Goal: Information Seeking & Learning: Compare options

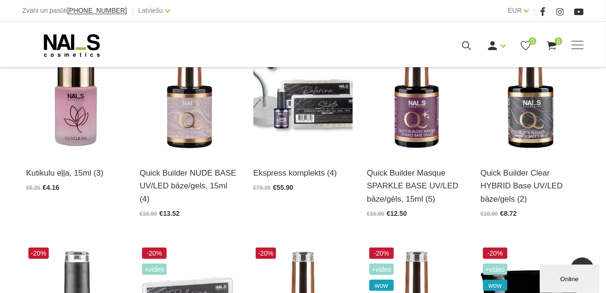
scroll to position [284, 0]
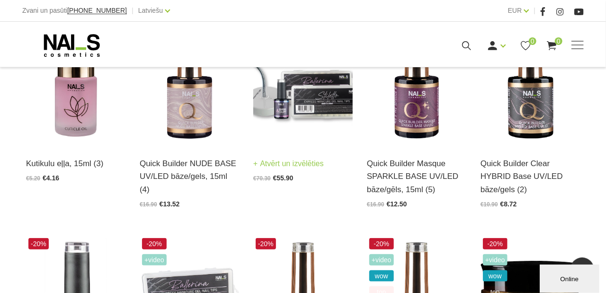
click at [307, 114] on img at bounding box center [302, 77] width 99 height 137
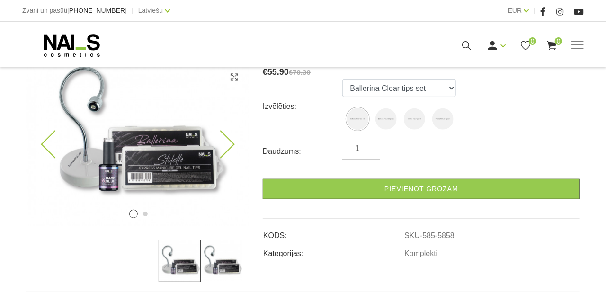
scroll to position [189, 0]
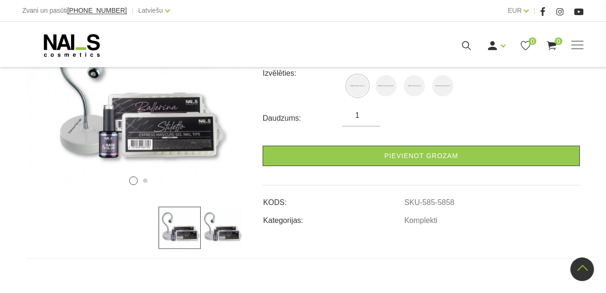
click at [172, 227] on img at bounding box center [180, 228] width 42 height 42
click at [223, 231] on img at bounding box center [222, 228] width 42 height 42
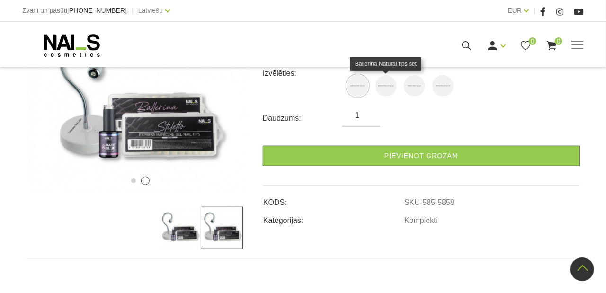
click at [383, 88] on img at bounding box center [386, 85] width 21 height 21
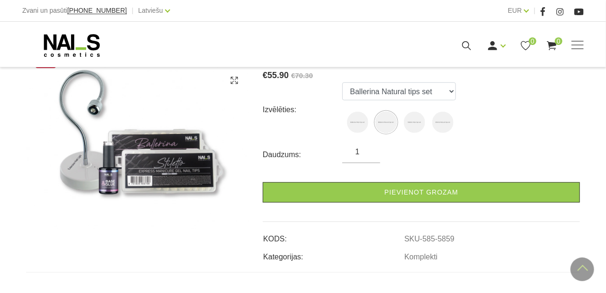
scroll to position [142, 0]
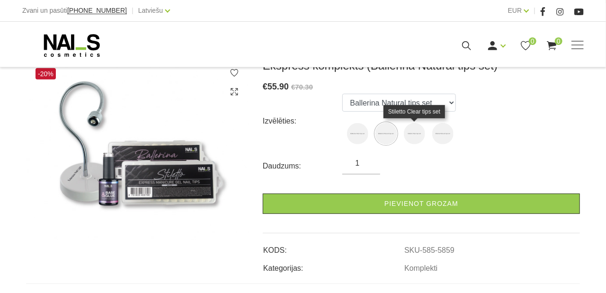
click at [413, 130] on img at bounding box center [414, 133] width 21 height 21
click at [449, 134] on img at bounding box center [443, 133] width 21 height 21
click at [418, 134] on img at bounding box center [414, 133] width 21 height 21
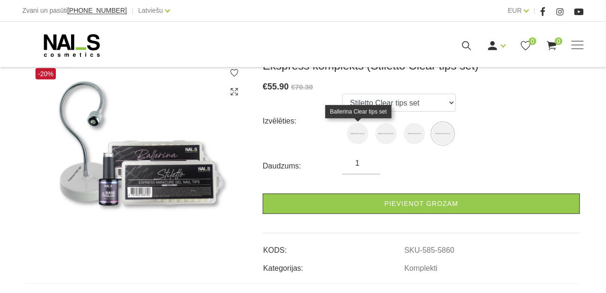
click at [356, 132] on img at bounding box center [357, 133] width 21 height 21
select select "5858"
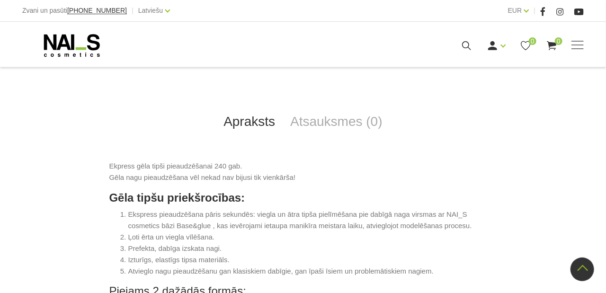
scroll to position [426, 0]
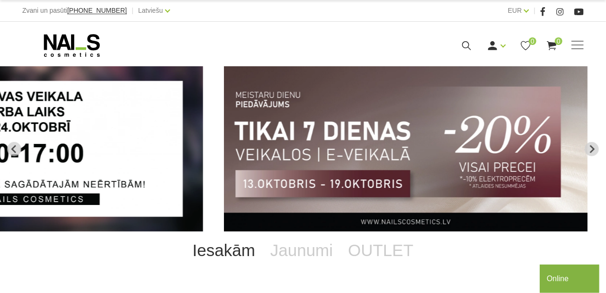
drag, startPoint x: 207, startPoint y: 157, endPoint x: 286, endPoint y: 174, distance: 81.3
click at [286, 174] on img "2 of 13" at bounding box center [406, 148] width 364 height 165
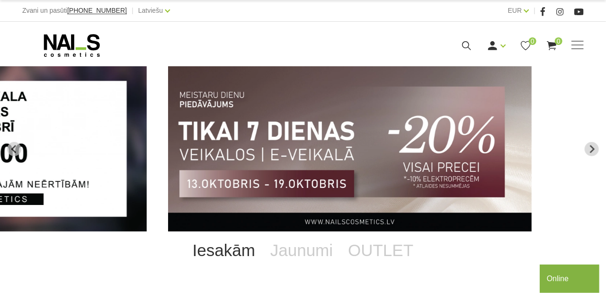
click at [408, 146] on img "2 of 13" at bounding box center [350, 148] width 364 height 165
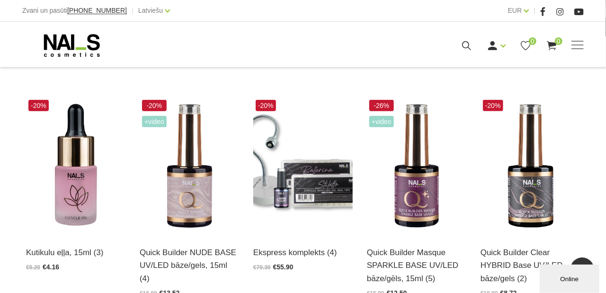
scroll to position [189, 0]
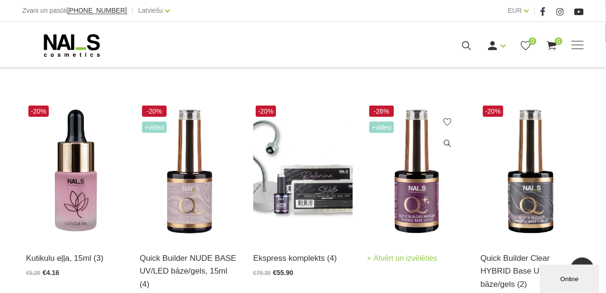
click at [418, 166] on img at bounding box center [416, 171] width 99 height 137
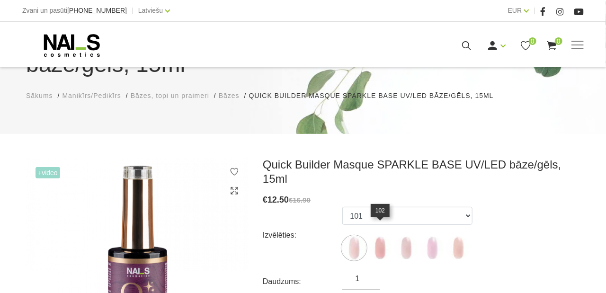
scroll to position [142, 0]
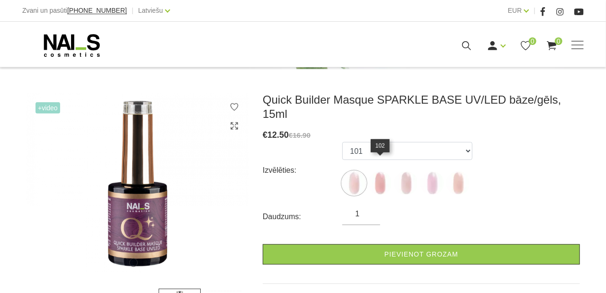
click at [379, 171] on img at bounding box center [381, 183] width 24 height 24
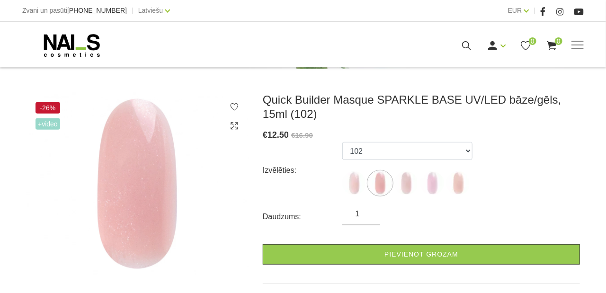
click at [403, 170] on ul "101 102 103 104 105" at bounding box center [408, 170] width 130 height 57
click at [406, 180] on img at bounding box center [407, 183] width 24 height 24
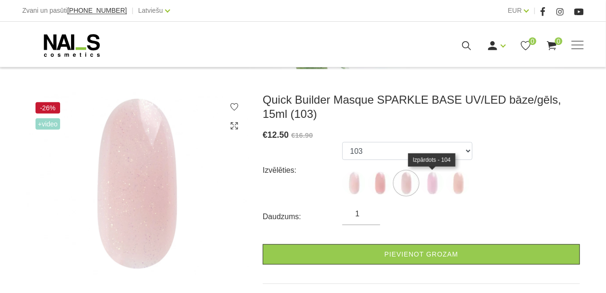
click at [435, 186] on img at bounding box center [433, 183] width 24 height 24
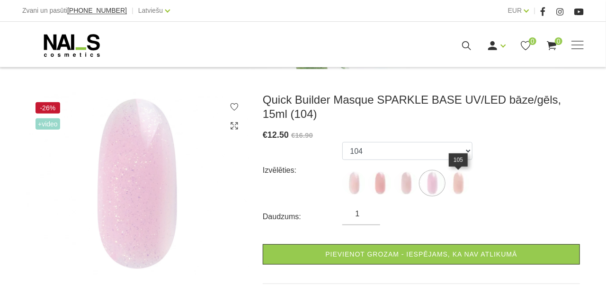
click at [458, 187] on img at bounding box center [459, 183] width 24 height 24
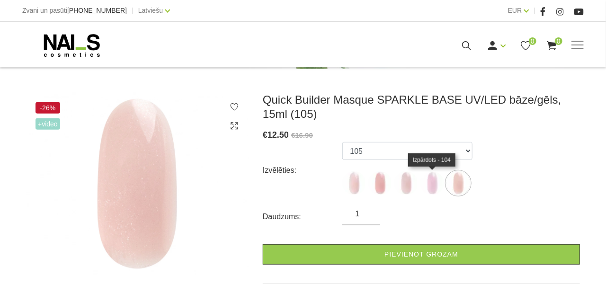
click at [437, 188] on img at bounding box center [433, 183] width 24 height 24
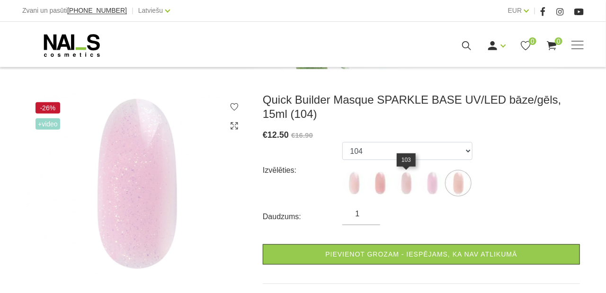
click at [408, 188] on img at bounding box center [407, 183] width 24 height 24
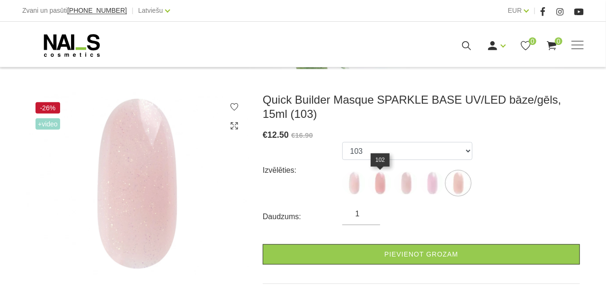
click at [378, 188] on img at bounding box center [381, 183] width 24 height 24
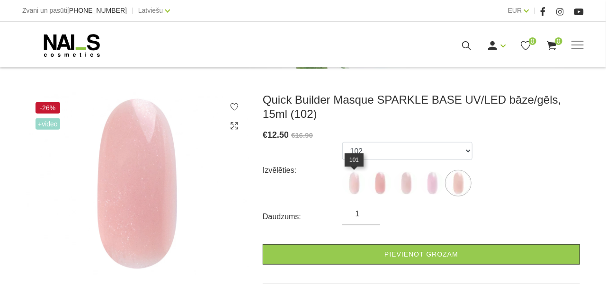
click at [357, 188] on img at bounding box center [355, 183] width 24 height 24
select select "5628"
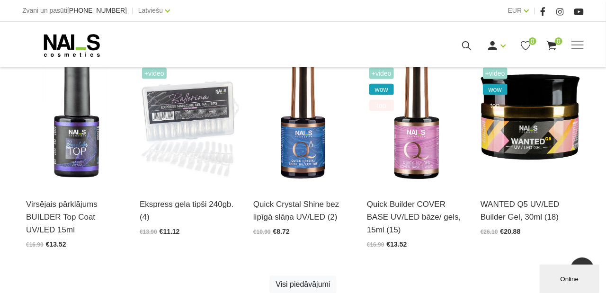
scroll to position [474, 0]
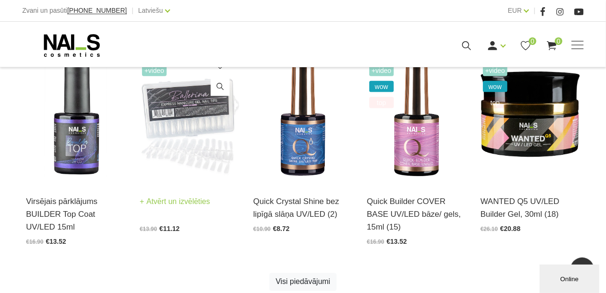
click at [196, 143] on img at bounding box center [189, 114] width 99 height 137
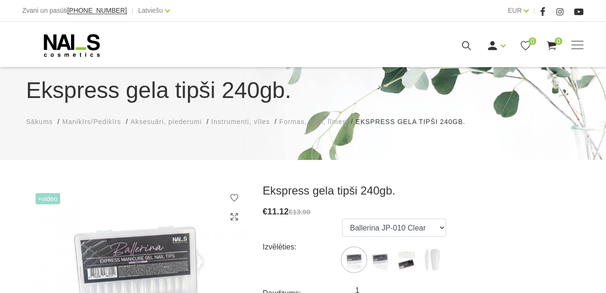
scroll to position [95, 0]
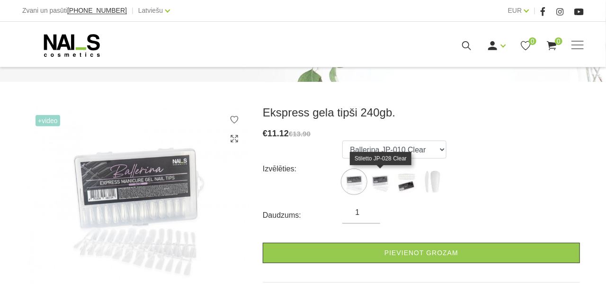
click at [384, 185] on img at bounding box center [381, 182] width 24 height 24
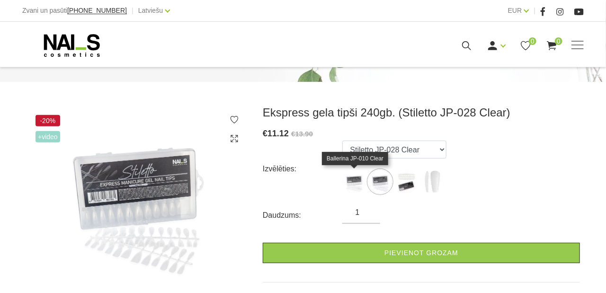
click at [358, 183] on img at bounding box center [355, 182] width 24 height 24
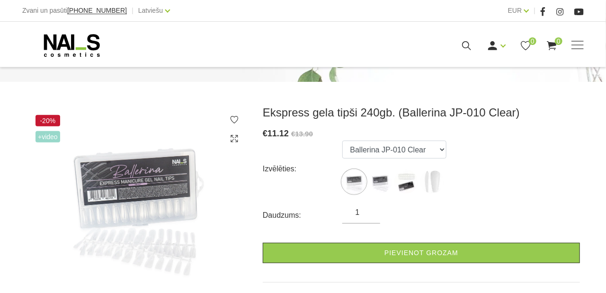
click at [125, 202] on img at bounding box center [137, 197] width 223 height 183
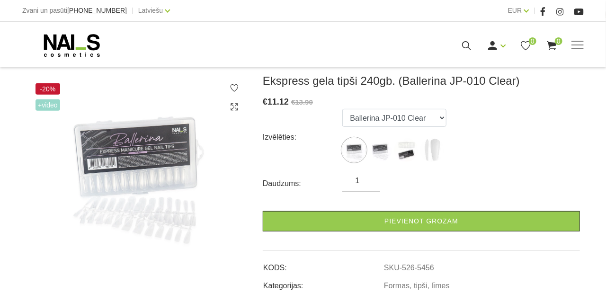
scroll to position [142, 0]
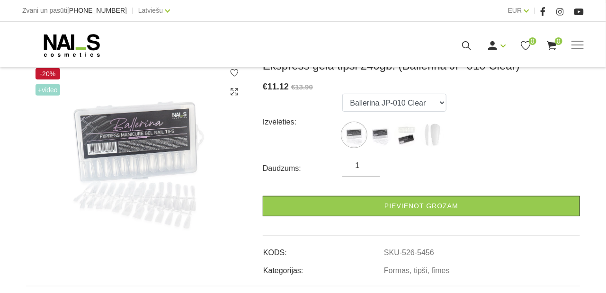
click at [410, 145] on img at bounding box center [407, 135] width 24 height 24
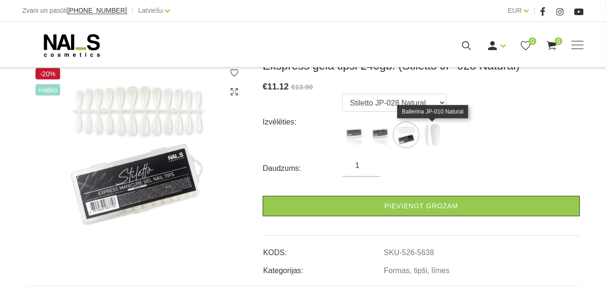
click at [435, 137] on img at bounding box center [433, 135] width 24 height 24
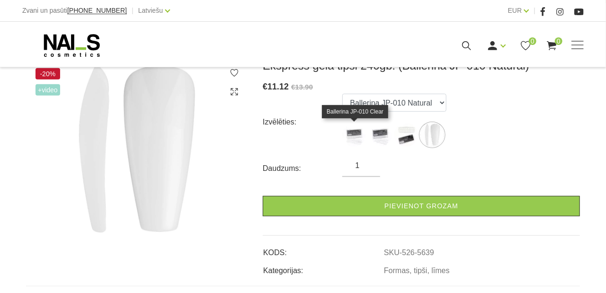
click at [355, 135] on img at bounding box center [355, 135] width 24 height 24
select select "5456"
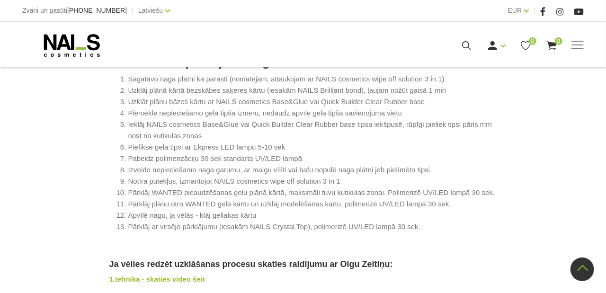
scroll to position [853, 0]
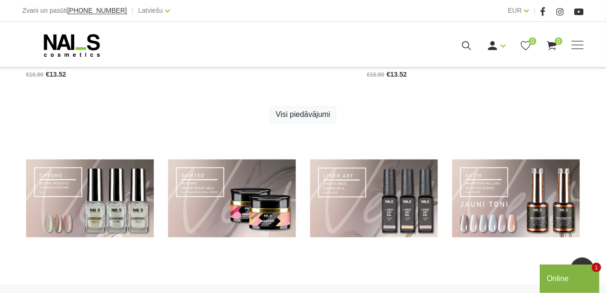
scroll to position [536, 0]
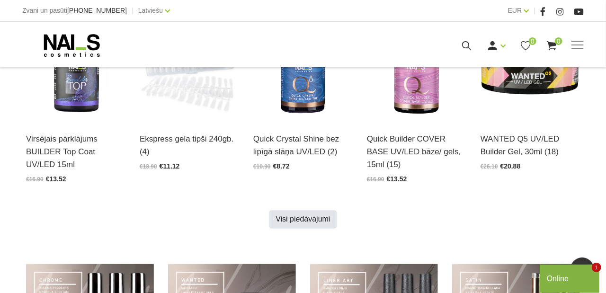
click at [292, 219] on link "Visi piedāvājumi" at bounding box center [303, 220] width 67 height 18
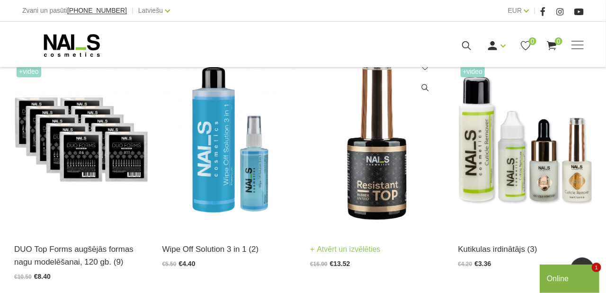
scroll to position [994, 0]
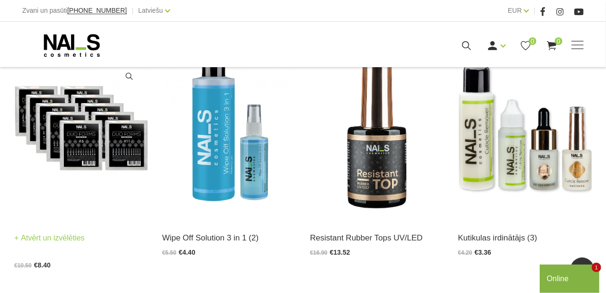
click at [95, 156] on img at bounding box center [81, 128] width 134 height 184
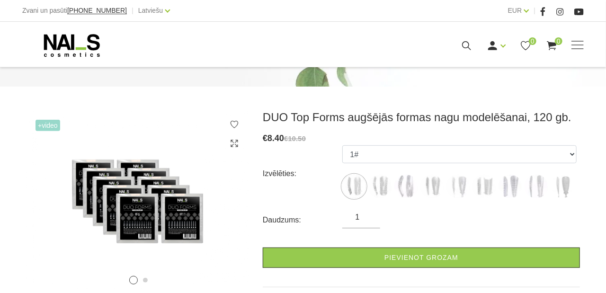
scroll to position [142, 0]
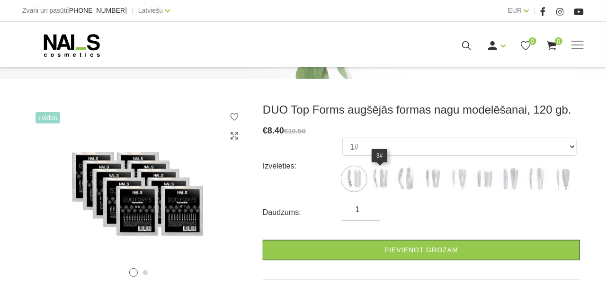
click at [386, 178] on img at bounding box center [381, 179] width 24 height 24
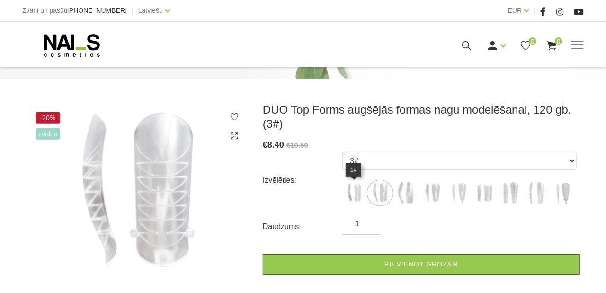
click at [347, 192] on img at bounding box center [355, 193] width 24 height 24
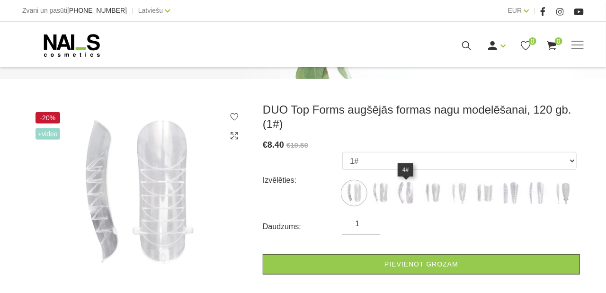
click at [408, 193] on img at bounding box center [407, 193] width 24 height 24
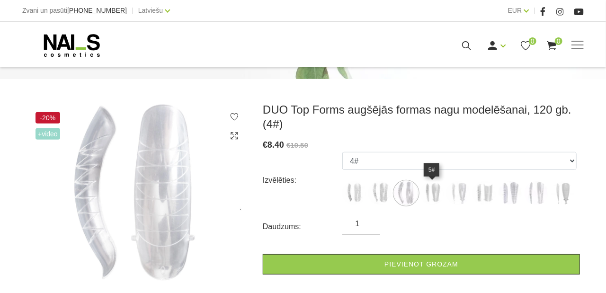
click at [433, 193] on img at bounding box center [433, 193] width 24 height 24
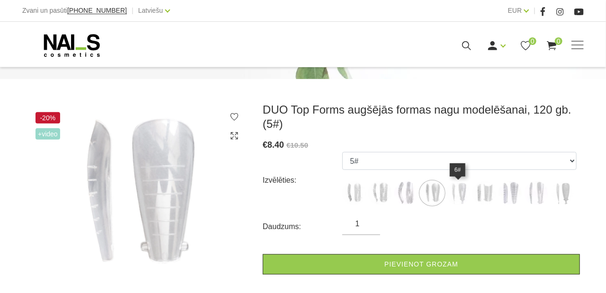
click at [455, 195] on img at bounding box center [459, 193] width 24 height 24
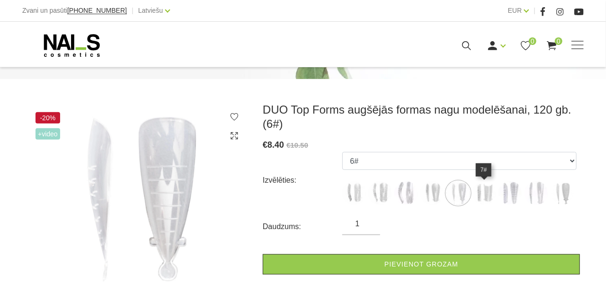
click at [482, 196] on img at bounding box center [485, 193] width 24 height 24
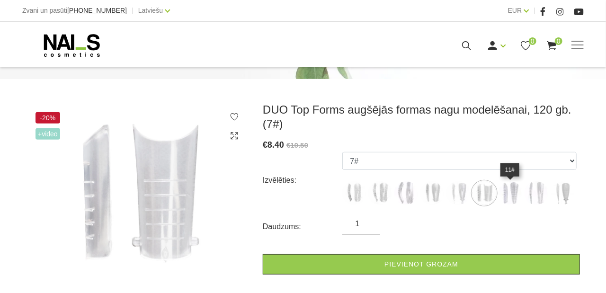
click at [507, 199] on img at bounding box center [511, 193] width 24 height 24
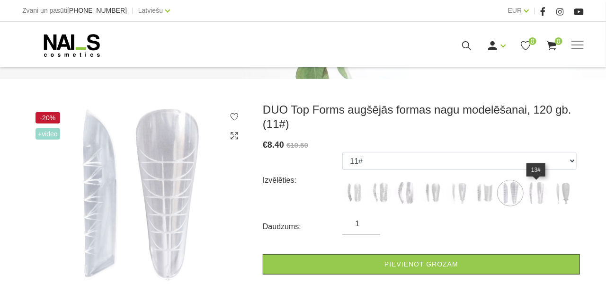
click at [537, 196] on img at bounding box center [537, 193] width 24 height 24
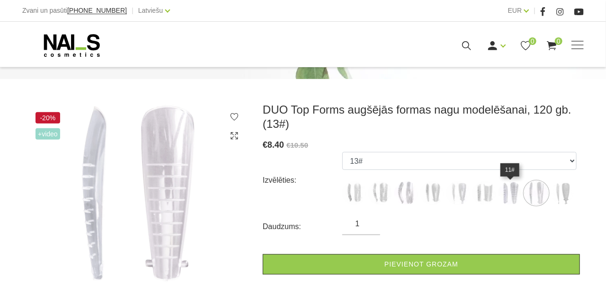
click at [507, 197] on img at bounding box center [511, 193] width 24 height 24
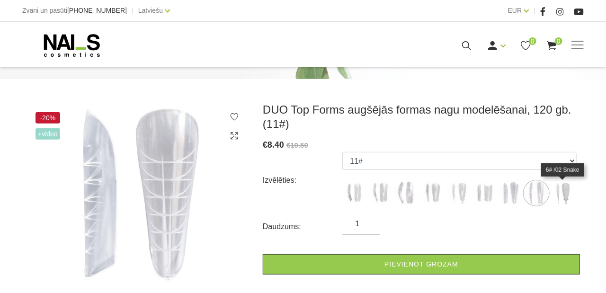
click at [559, 193] on img at bounding box center [563, 193] width 24 height 24
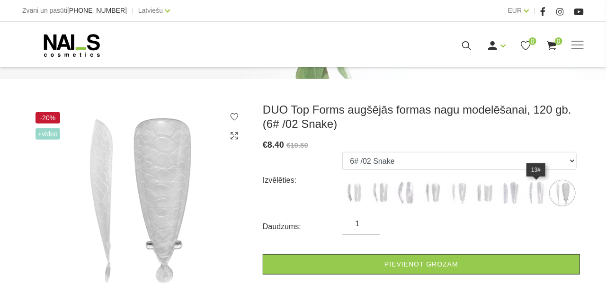
click at [546, 194] on img at bounding box center [537, 193] width 24 height 24
select select "5414"
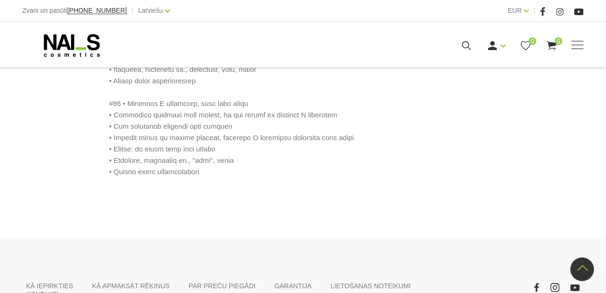
scroll to position [1383, 0]
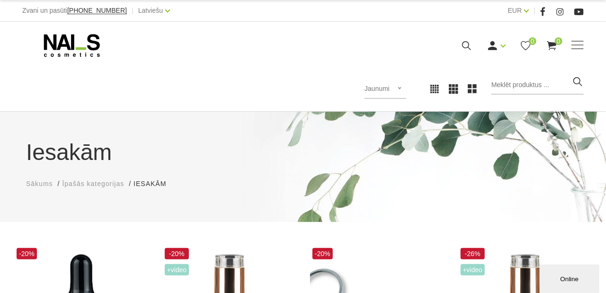
click at [40, 185] on span "Sākums" at bounding box center [39, 184] width 27 height 8
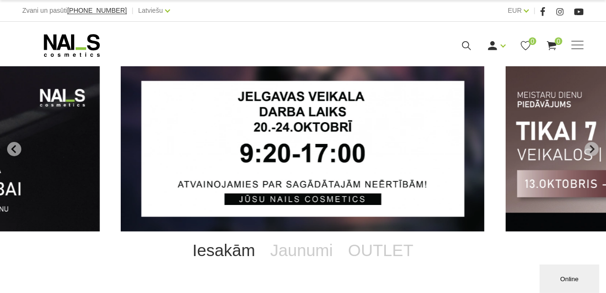
click at [356, 151] on img "1 of 13" at bounding box center [303, 148] width 364 height 165
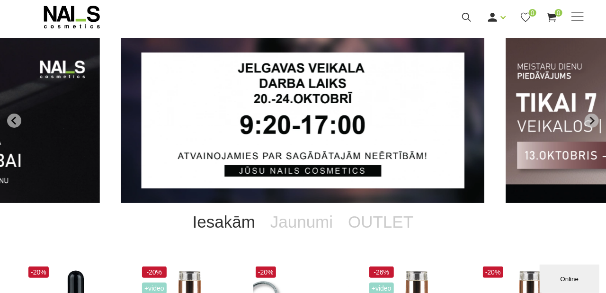
scroll to position [47, 0]
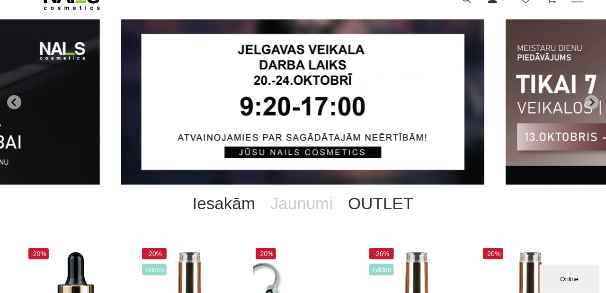
click at [376, 205] on link "OUTLET" at bounding box center [381, 204] width 81 height 38
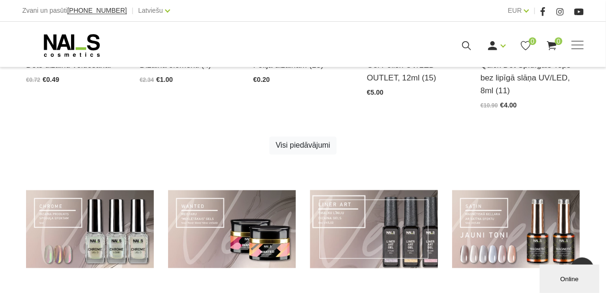
scroll to position [663, 0]
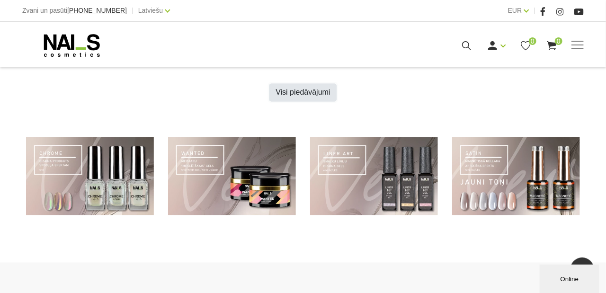
click at [295, 93] on link "Visi piedāvājumi" at bounding box center [303, 93] width 67 height 18
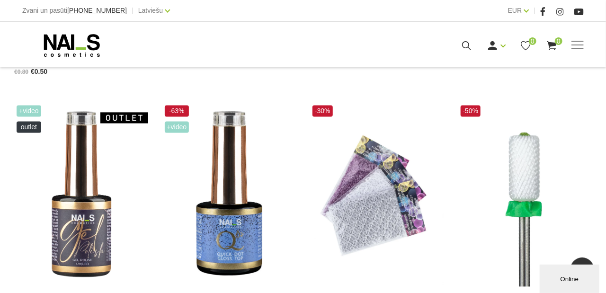
scroll to position [663, 0]
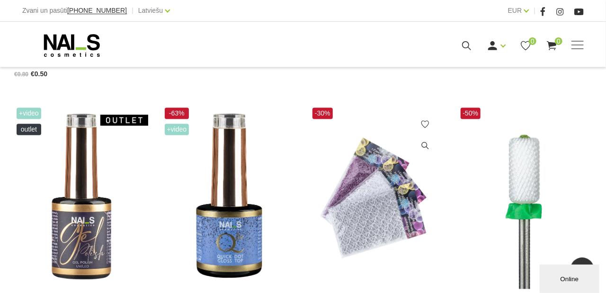
click at [361, 204] on img at bounding box center [377, 198] width 134 height 184
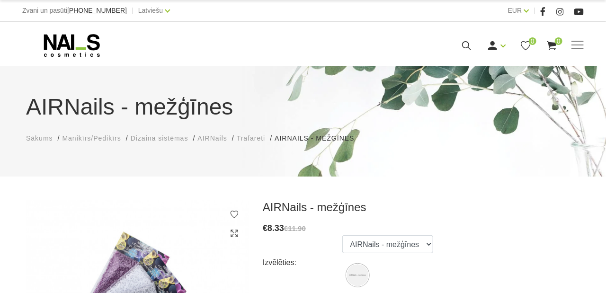
scroll to position [142, 0]
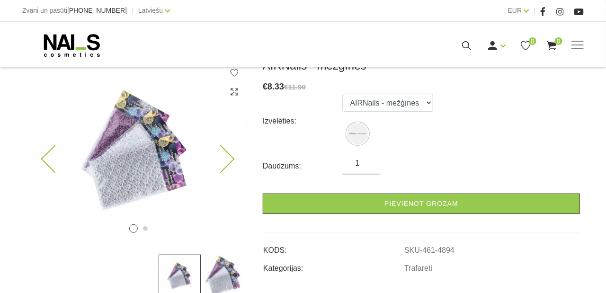
click at [153, 173] on img at bounding box center [137, 150] width 223 height 182
click at [225, 279] on img at bounding box center [222, 276] width 42 height 42
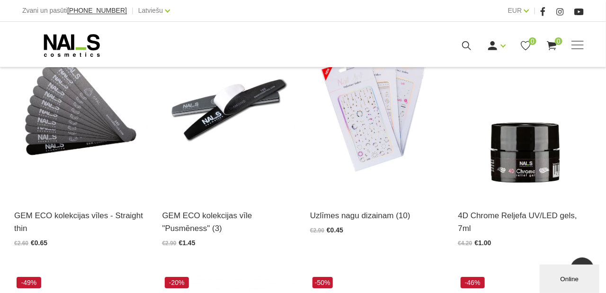
scroll to position [1279, 0]
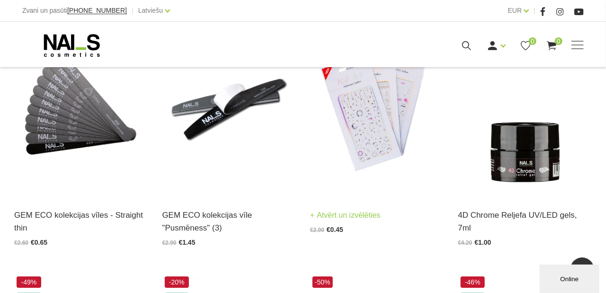
click at [388, 117] on img at bounding box center [377, 105] width 134 height 184
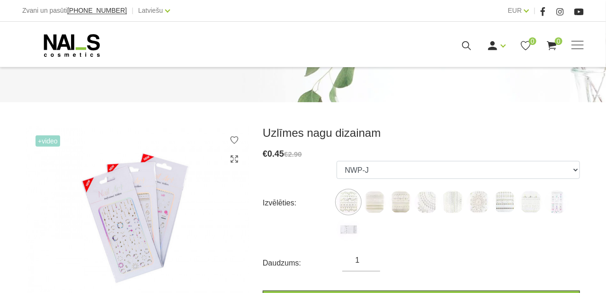
scroll to position [95, 0]
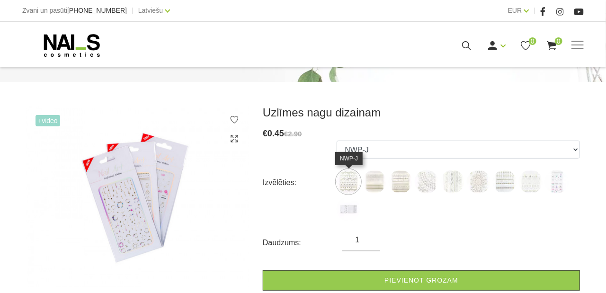
click at [350, 183] on img at bounding box center [349, 182] width 24 height 24
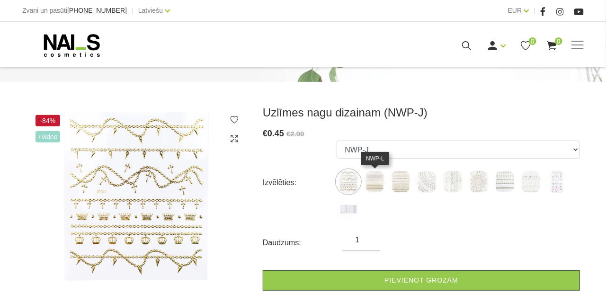
click at [373, 184] on img at bounding box center [375, 182] width 24 height 24
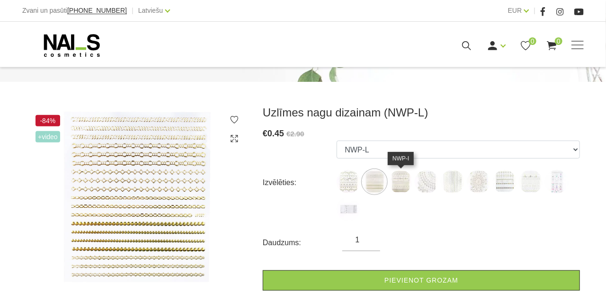
click at [396, 184] on img at bounding box center [401, 182] width 24 height 24
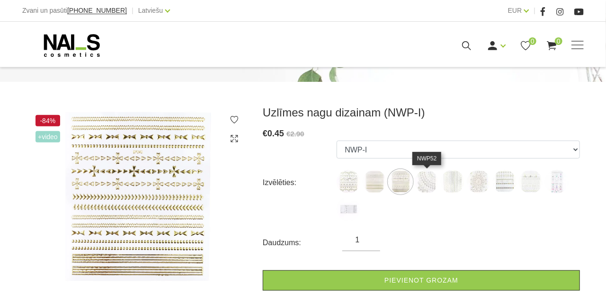
click at [434, 186] on img at bounding box center [427, 182] width 24 height 24
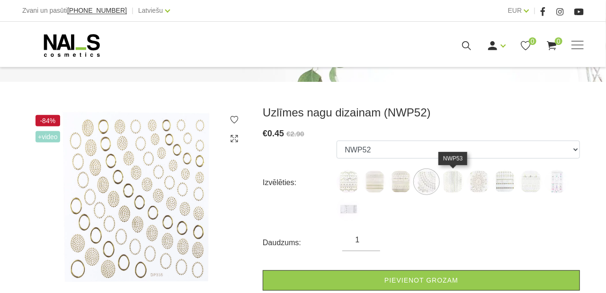
click at [461, 187] on img at bounding box center [453, 182] width 24 height 24
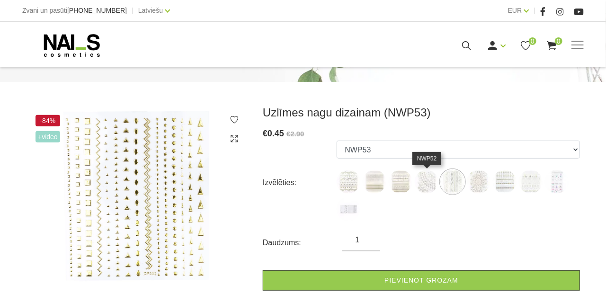
click at [428, 187] on img at bounding box center [427, 182] width 24 height 24
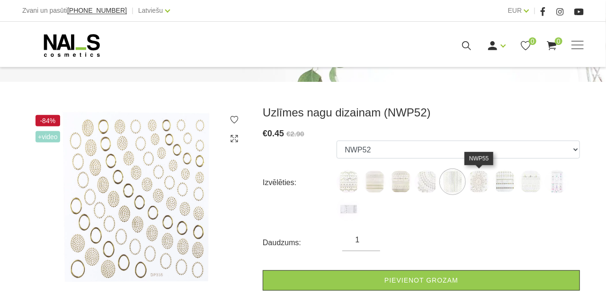
click at [480, 186] on img at bounding box center [479, 182] width 24 height 24
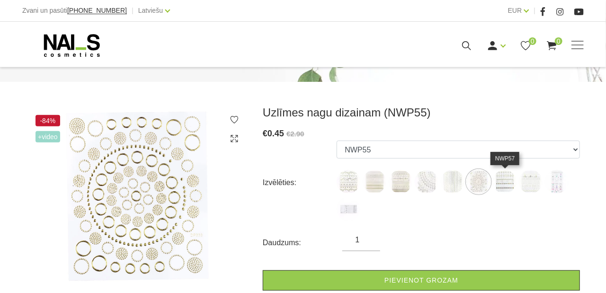
click at [504, 185] on img at bounding box center [505, 182] width 24 height 24
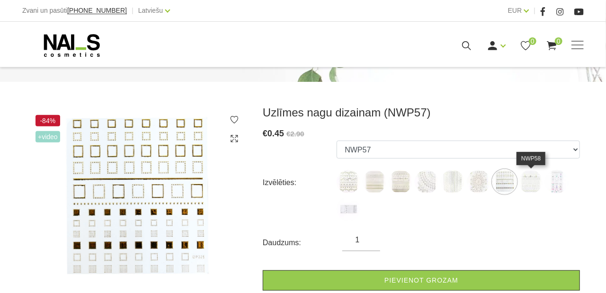
click at [532, 185] on img at bounding box center [531, 182] width 24 height 24
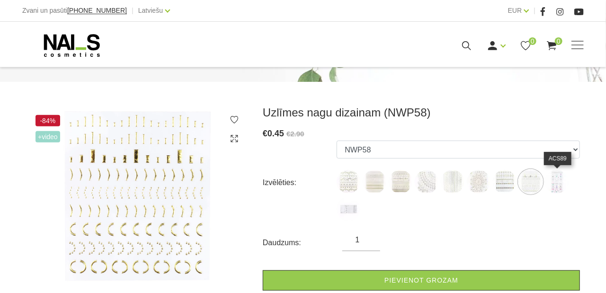
click at [553, 180] on img at bounding box center [557, 182] width 24 height 24
select select "1613"
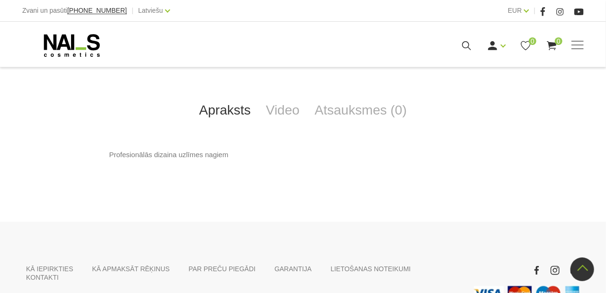
scroll to position [477, 0]
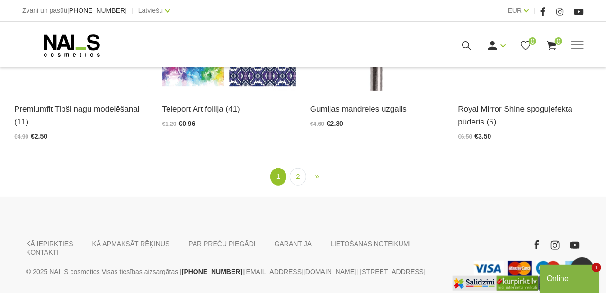
scroll to position [1658, 0]
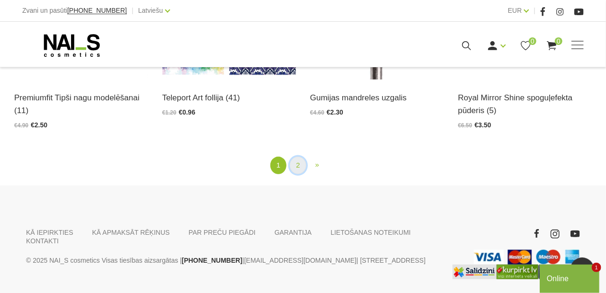
click at [299, 165] on link "2" at bounding box center [298, 166] width 16 height 18
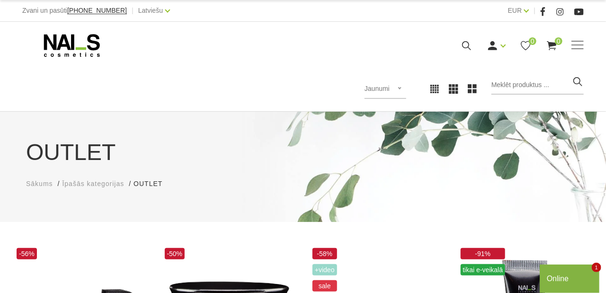
click at [45, 183] on span "Sākums" at bounding box center [39, 184] width 27 height 8
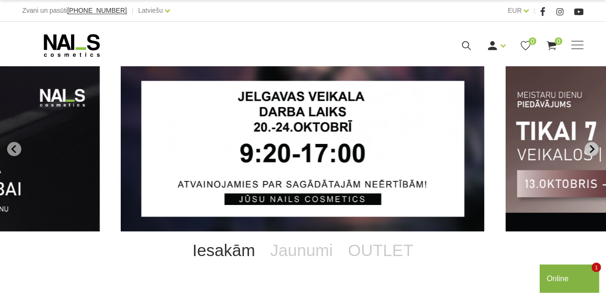
click at [595, 146] on icon "Next slide" at bounding box center [592, 149] width 9 height 9
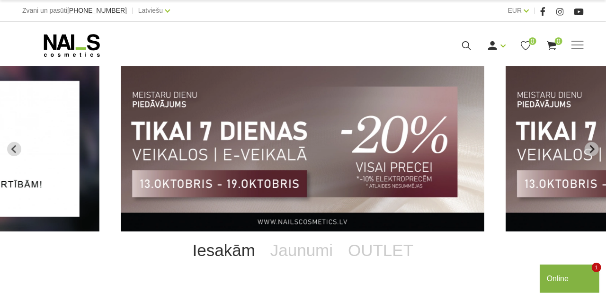
click at [360, 165] on img "2 of 13" at bounding box center [303, 148] width 364 height 165
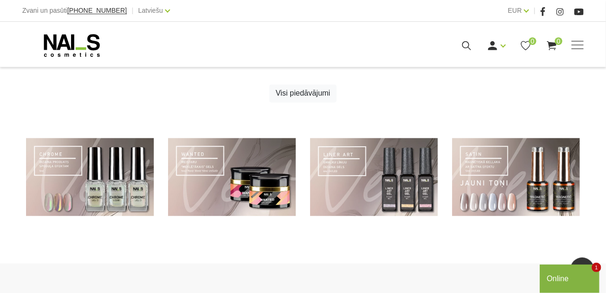
scroll to position [663, 0]
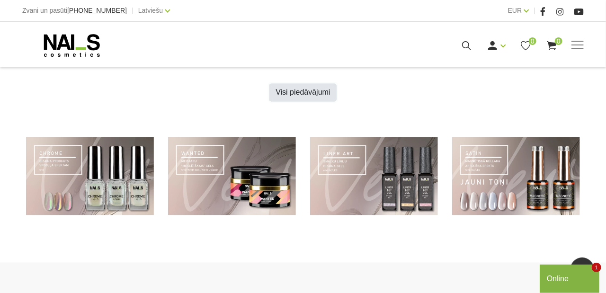
click at [310, 90] on link "Visi piedāvājumi" at bounding box center [303, 93] width 67 height 18
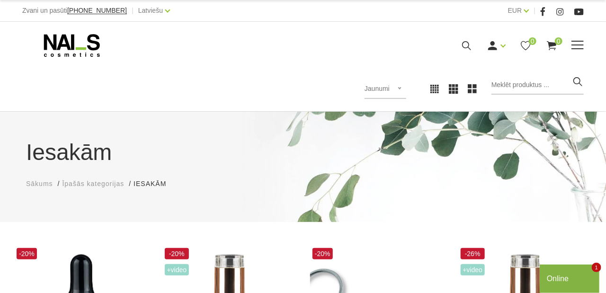
click at [63, 48] on icon at bounding box center [71, 46] width 99 height 24
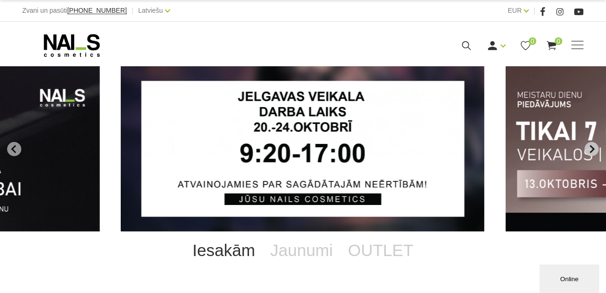
click at [593, 147] on icon "Next slide" at bounding box center [592, 149] width 5 height 8
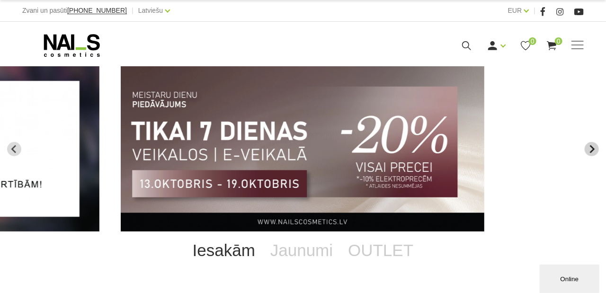
click at [593, 147] on icon "Next slide" at bounding box center [592, 149] width 5 height 8
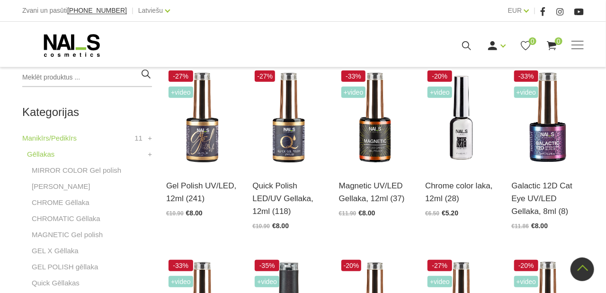
scroll to position [236, 0]
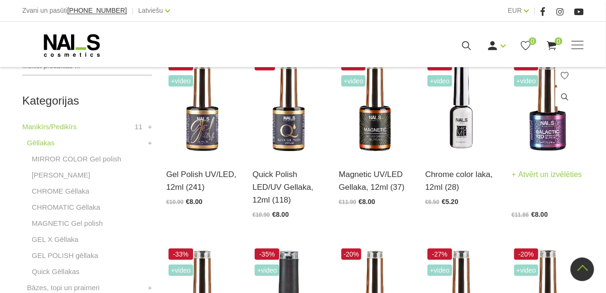
click at [546, 132] on img at bounding box center [548, 106] width 72 height 99
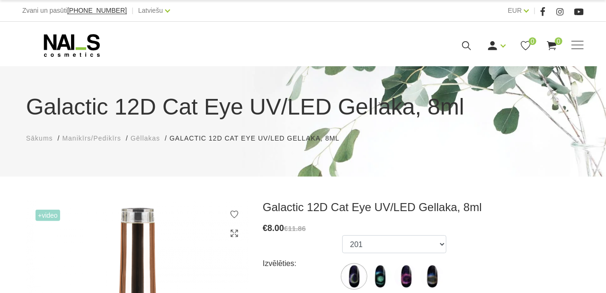
scroll to position [95, 0]
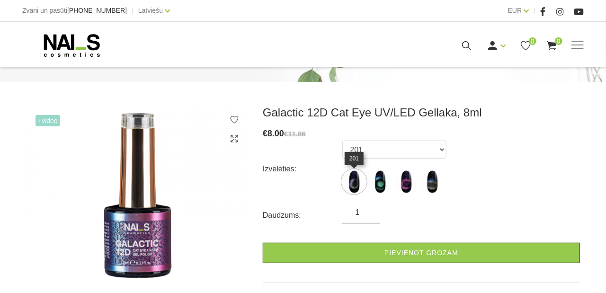
click at [356, 182] on img at bounding box center [355, 182] width 24 height 24
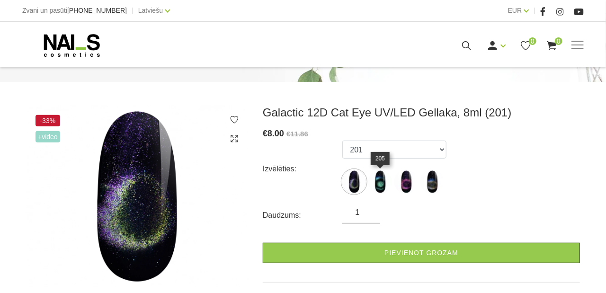
click at [382, 185] on img at bounding box center [381, 182] width 24 height 24
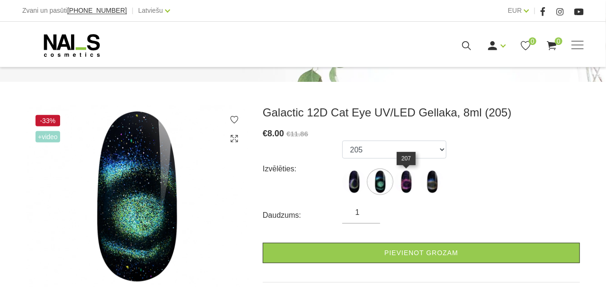
click at [403, 189] on img at bounding box center [407, 182] width 24 height 24
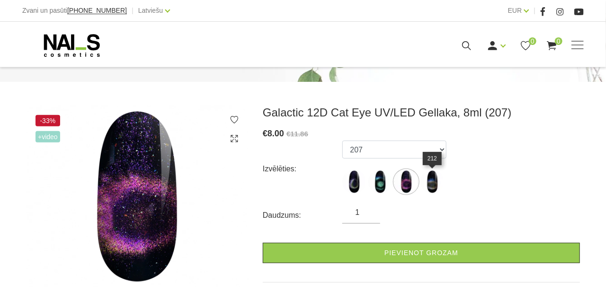
click at [438, 189] on img at bounding box center [433, 182] width 24 height 24
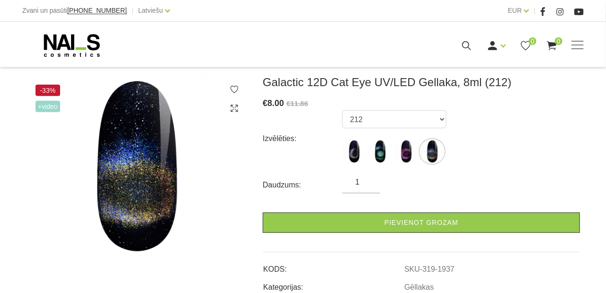
scroll to position [142, 0]
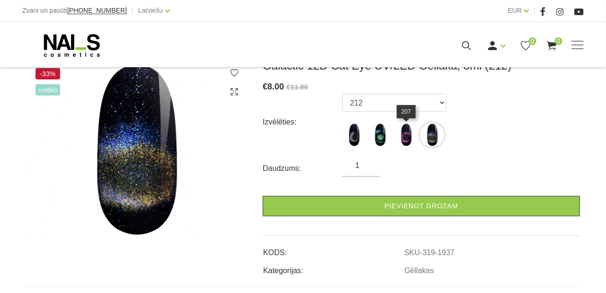
click at [412, 137] on img at bounding box center [407, 135] width 24 height 24
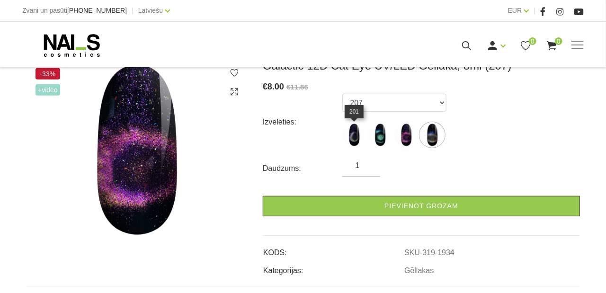
click at [350, 137] on img at bounding box center [355, 135] width 24 height 24
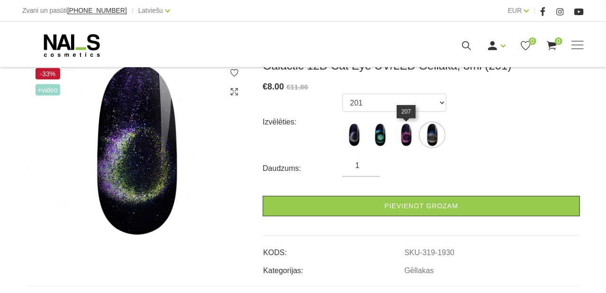
click at [412, 137] on img at bounding box center [407, 135] width 24 height 24
select select "1934"
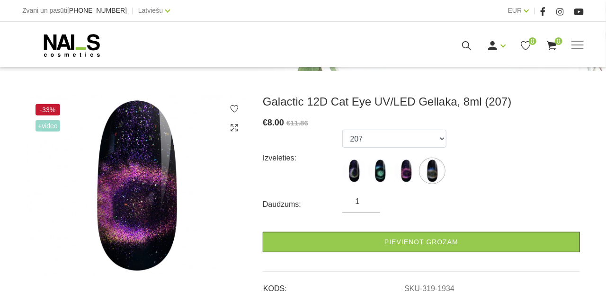
scroll to position [95, 0]
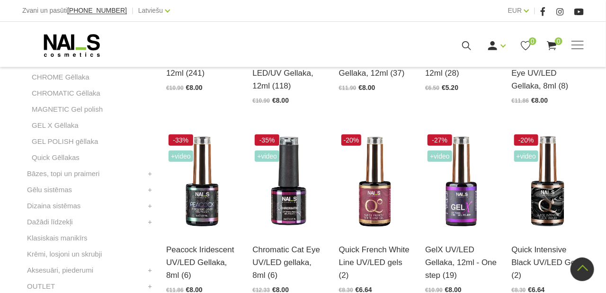
scroll to position [357, 0]
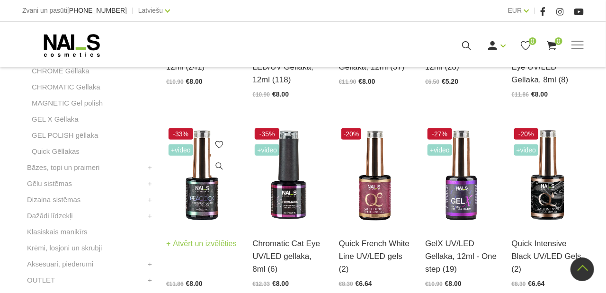
click at [203, 189] on img at bounding box center [202, 175] width 72 height 99
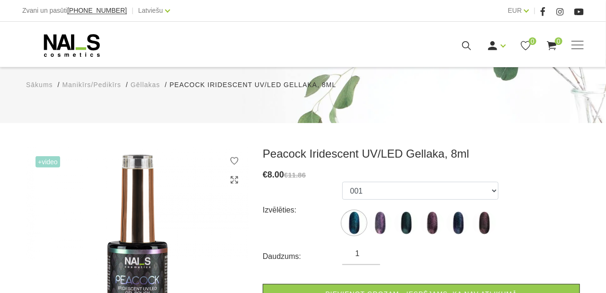
scroll to position [95, 0]
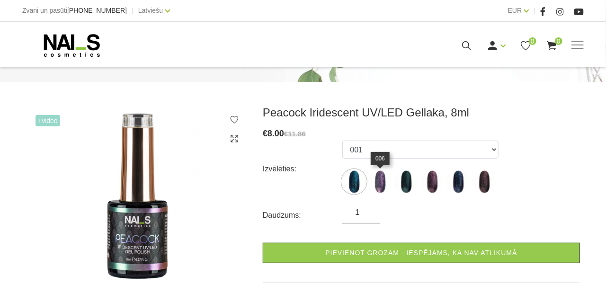
click at [374, 185] on img at bounding box center [381, 182] width 24 height 24
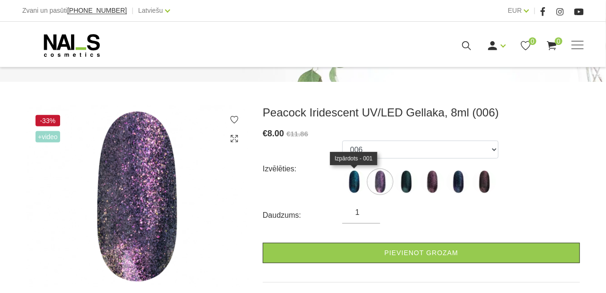
click at [360, 187] on img at bounding box center [355, 182] width 24 height 24
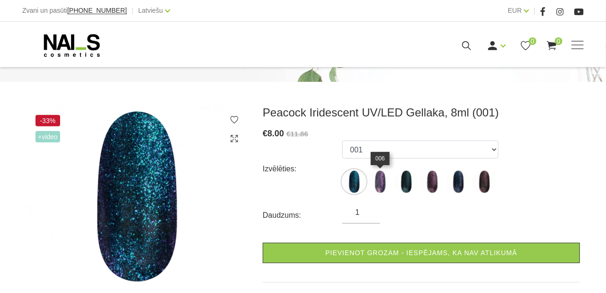
click at [376, 183] on img at bounding box center [381, 182] width 24 height 24
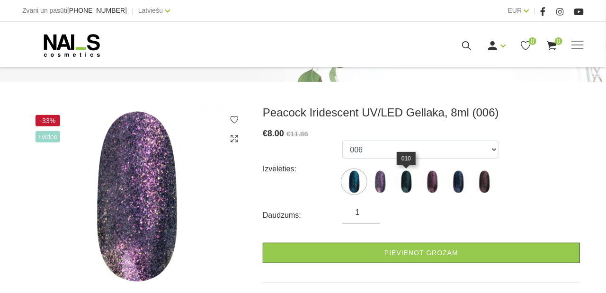
click at [409, 184] on img at bounding box center [407, 182] width 24 height 24
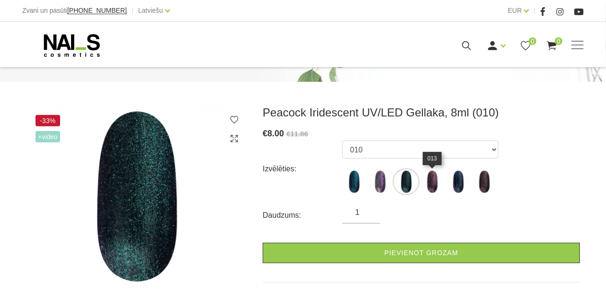
click at [434, 184] on img at bounding box center [433, 182] width 24 height 24
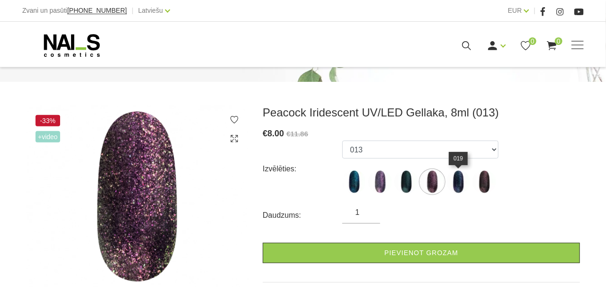
click at [460, 182] on img at bounding box center [459, 182] width 24 height 24
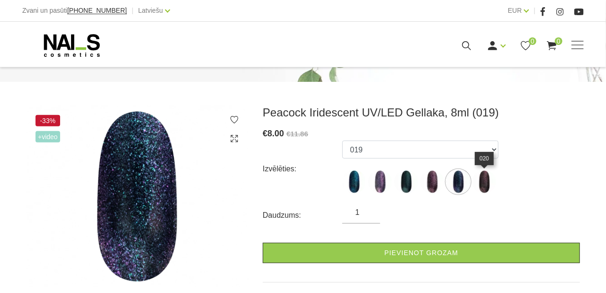
click at [486, 185] on img at bounding box center [485, 182] width 24 height 24
select select "1669"
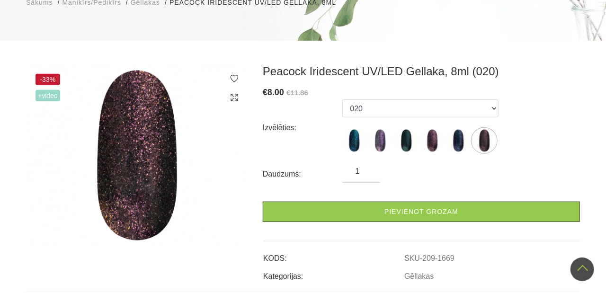
scroll to position [43, 0]
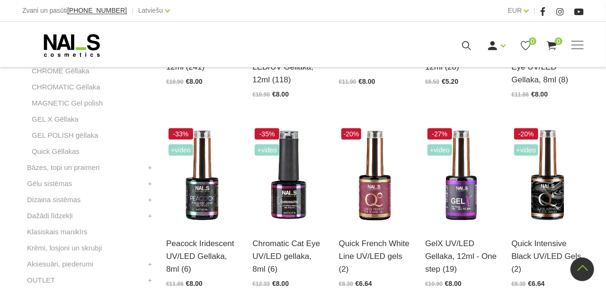
scroll to position [404, 0]
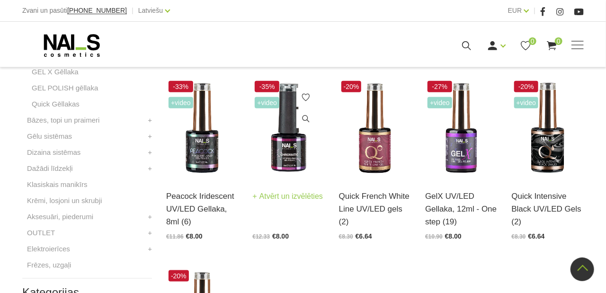
click at [297, 153] on img at bounding box center [289, 128] width 72 height 99
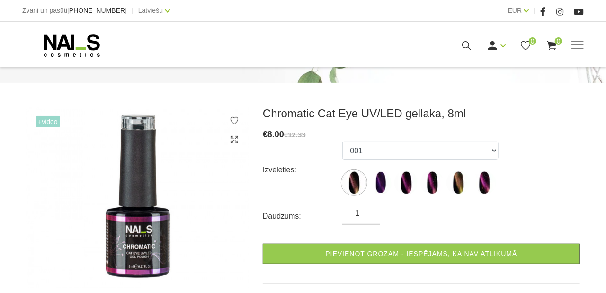
scroll to position [95, 0]
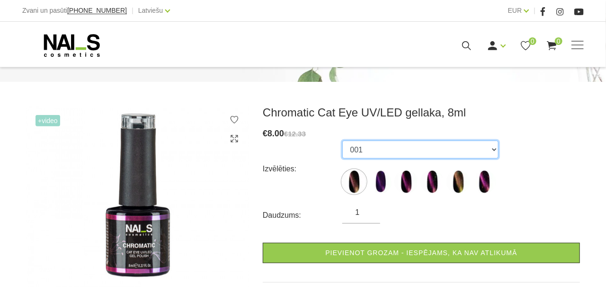
click at [493, 153] on select "001 002 013 103 106 108" at bounding box center [421, 150] width 156 height 18
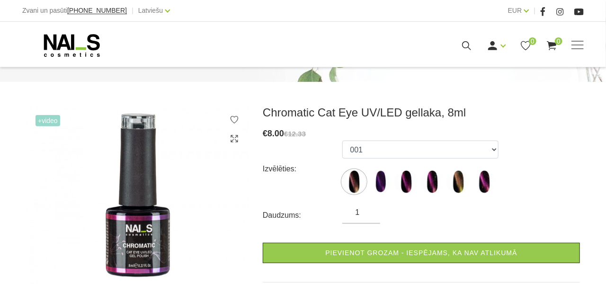
click at [352, 179] on img at bounding box center [355, 182] width 24 height 24
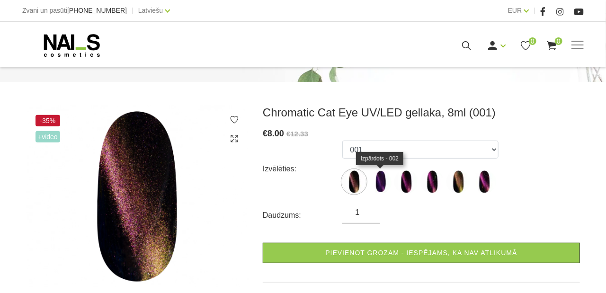
click at [379, 182] on img at bounding box center [381, 182] width 24 height 24
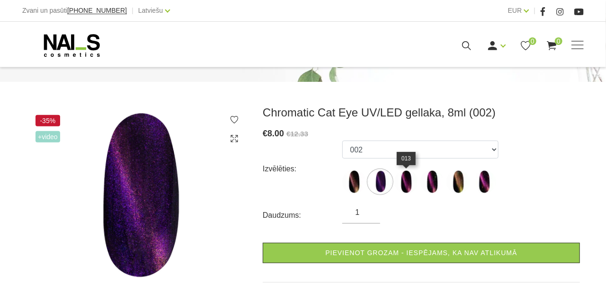
click at [410, 185] on img at bounding box center [407, 182] width 24 height 24
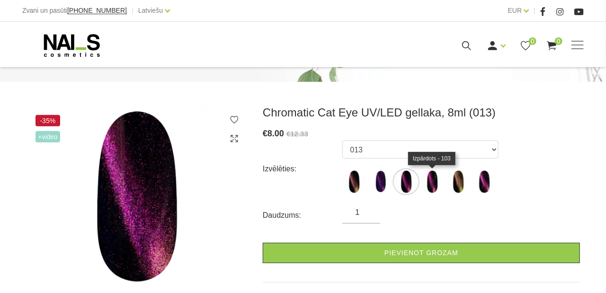
click at [437, 185] on img at bounding box center [433, 182] width 24 height 24
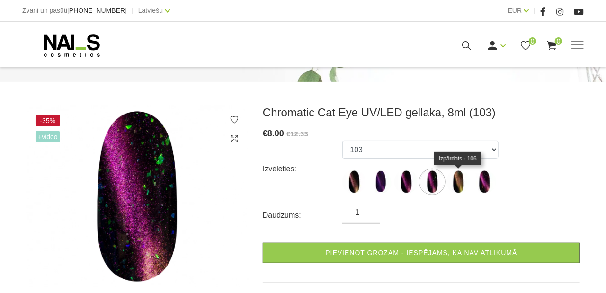
click at [460, 189] on img at bounding box center [459, 182] width 24 height 24
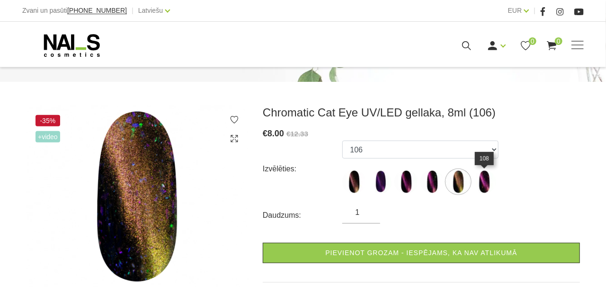
click at [479, 187] on img at bounding box center [485, 182] width 24 height 24
select select "1494"
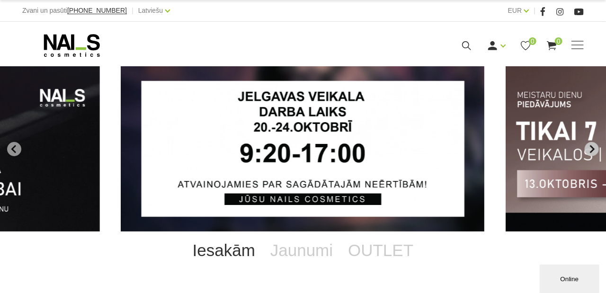
click at [590, 147] on icon "Next slide" at bounding box center [592, 149] width 9 height 9
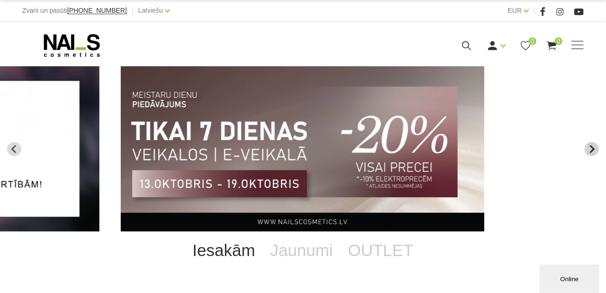
click at [590, 147] on icon "Next slide" at bounding box center [592, 149] width 9 height 9
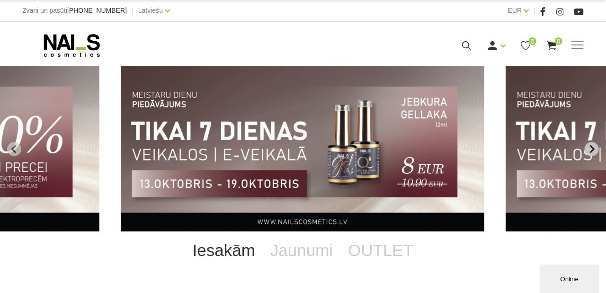
click at [590, 147] on icon "Next slide" at bounding box center [592, 149] width 9 height 9
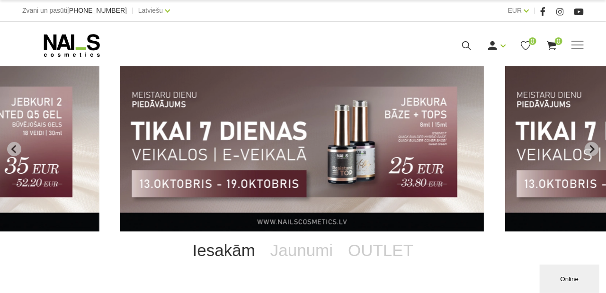
click at [345, 128] on img "5 of 13" at bounding box center [302, 148] width 364 height 165
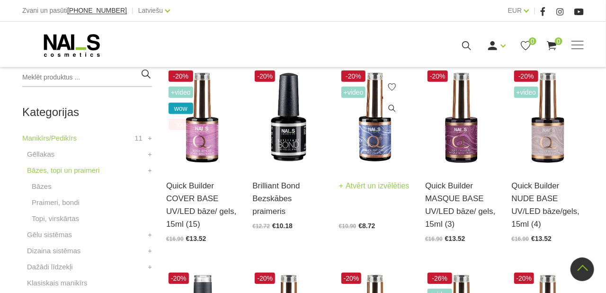
scroll to position [236, 0]
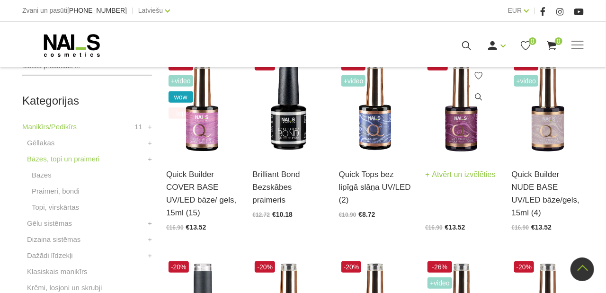
click at [445, 131] on img at bounding box center [461, 106] width 72 height 99
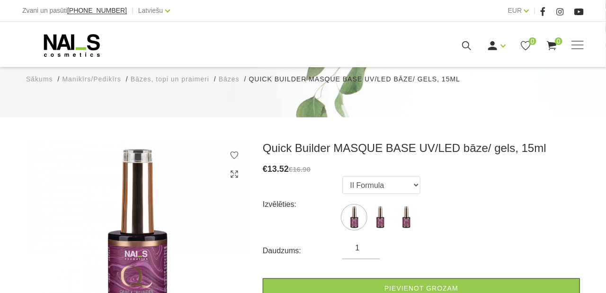
scroll to position [95, 0]
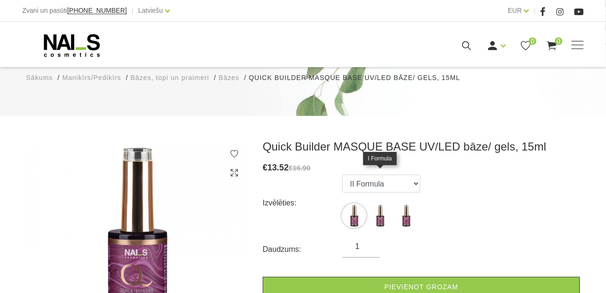
click at [379, 204] on img at bounding box center [381, 216] width 24 height 24
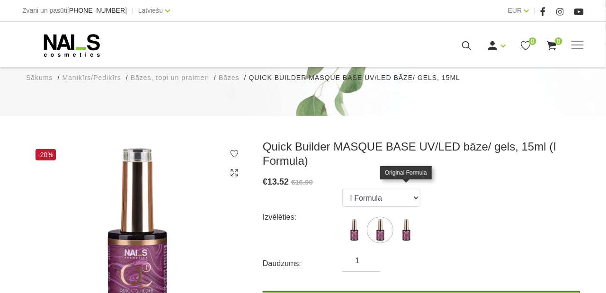
click at [411, 218] on img at bounding box center [407, 230] width 24 height 24
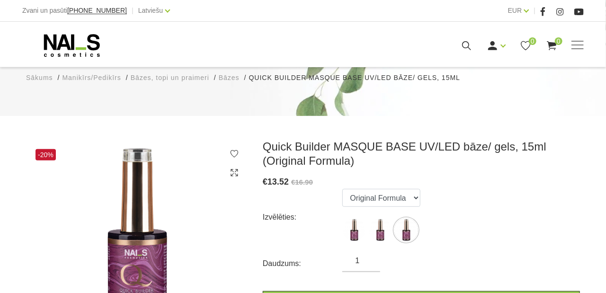
click at [387, 218] on img at bounding box center [381, 230] width 24 height 24
click at [357, 218] on img at bounding box center [355, 230] width 24 height 24
select select "3903"
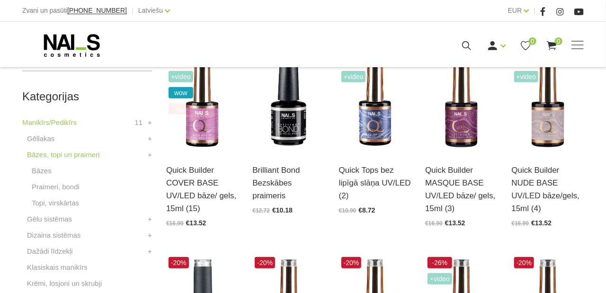
scroll to position [262, 0]
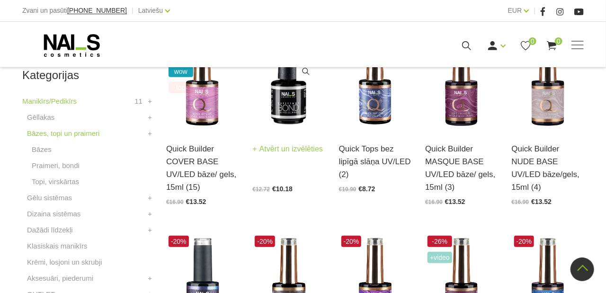
click at [288, 111] on img at bounding box center [289, 80] width 72 height 99
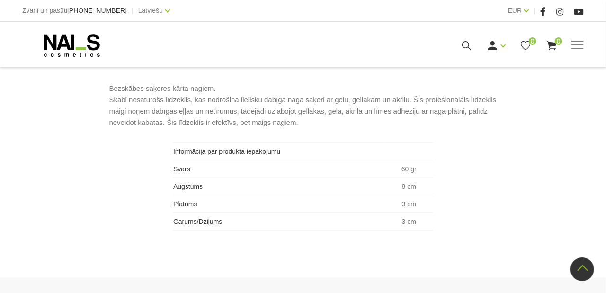
scroll to position [474, 0]
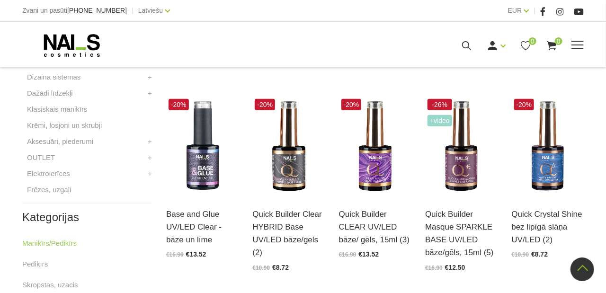
scroll to position [451, 0]
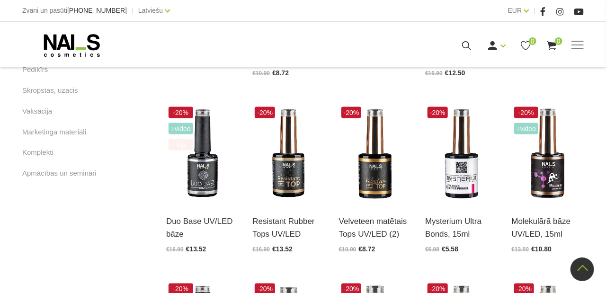
scroll to position [594, 0]
click at [371, 181] on img at bounding box center [375, 154] width 72 height 99
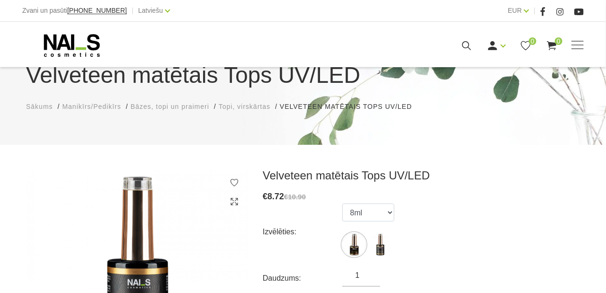
scroll to position [95, 0]
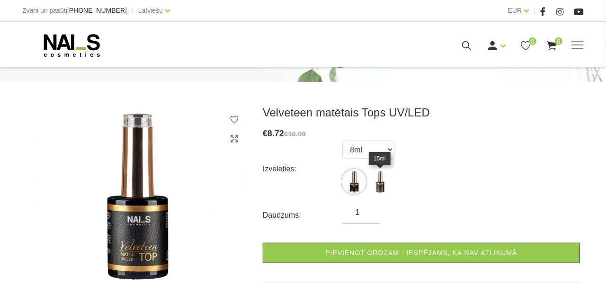
click at [382, 187] on img at bounding box center [381, 182] width 24 height 24
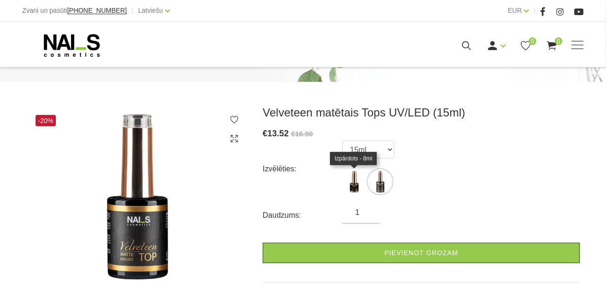
click at [359, 188] on img at bounding box center [355, 182] width 24 height 24
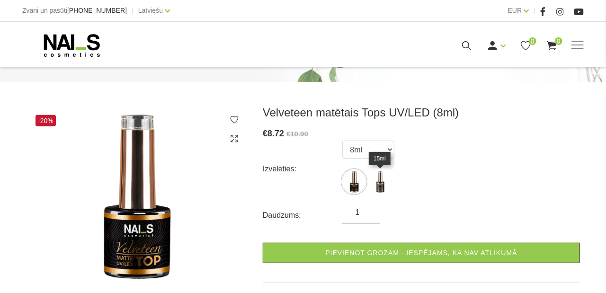
click at [378, 178] on img at bounding box center [381, 182] width 24 height 24
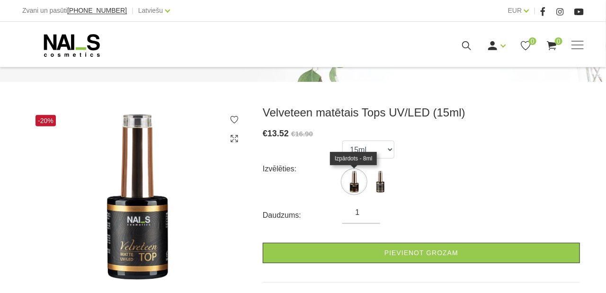
click at [352, 186] on img at bounding box center [355, 182] width 24 height 24
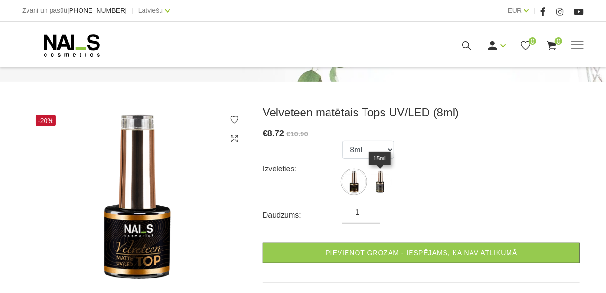
click at [386, 182] on img at bounding box center [381, 182] width 24 height 24
select select "5791"
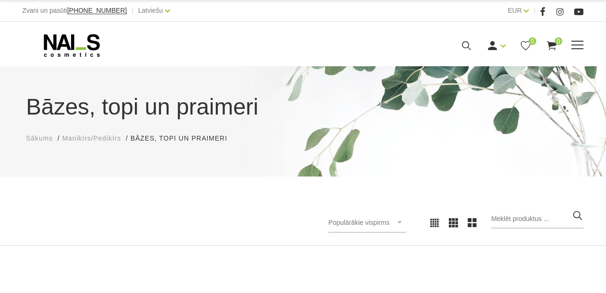
click at [71, 46] on use at bounding box center [72, 45] width 56 height 23
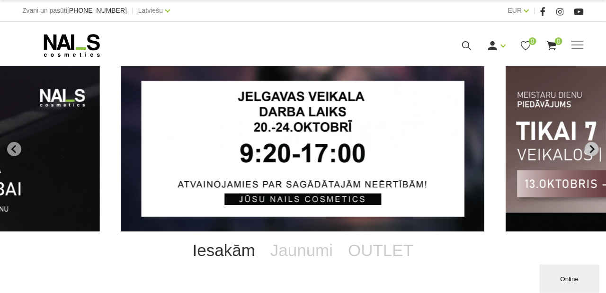
click at [597, 147] on button "Next slide" at bounding box center [592, 149] width 14 height 14
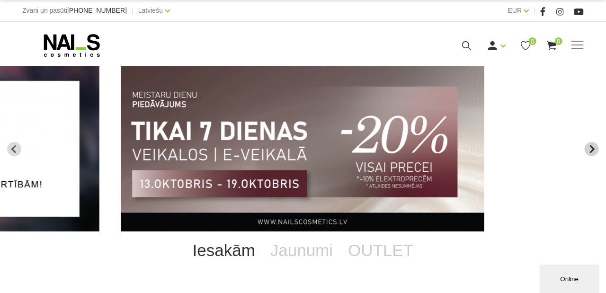
click at [596, 147] on button "Next slide" at bounding box center [592, 149] width 14 height 14
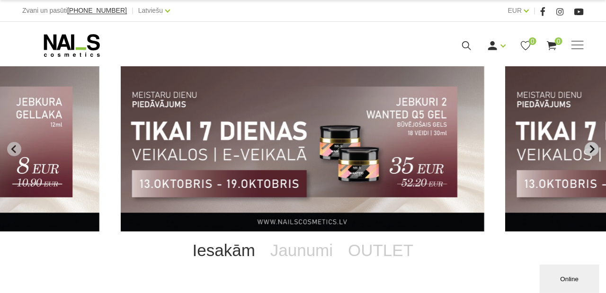
click at [596, 147] on button "Next slide" at bounding box center [592, 149] width 14 height 14
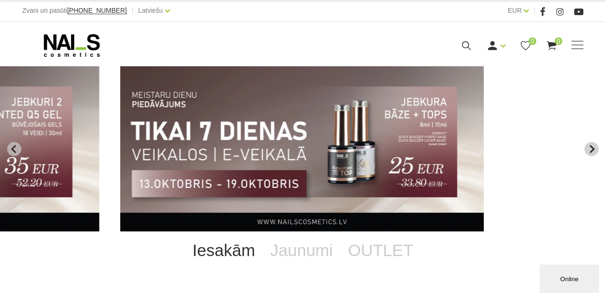
click at [596, 147] on button "Next slide" at bounding box center [592, 149] width 14 height 14
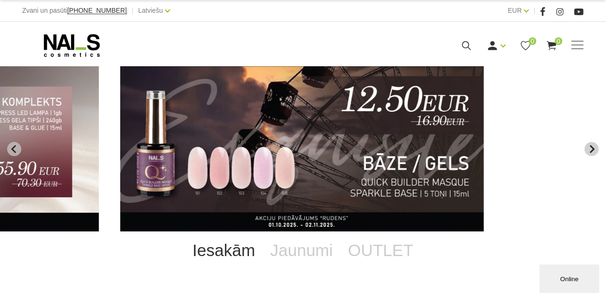
click at [596, 147] on button "Next slide" at bounding box center [592, 149] width 14 height 14
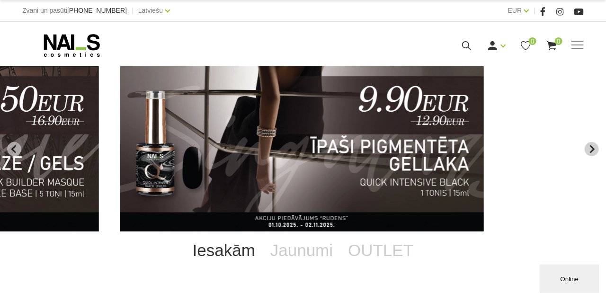
click at [596, 147] on button "Next slide" at bounding box center [592, 149] width 14 height 14
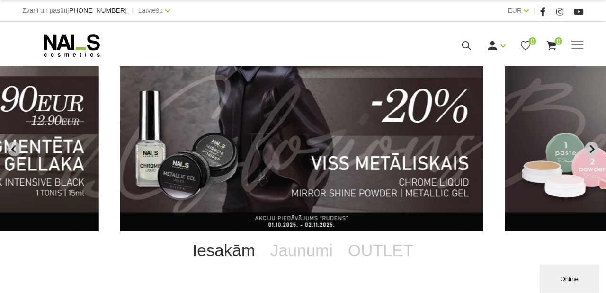
click at [596, 147] on button "Next slide" at bounding box center [592, 149] width 14 height 14
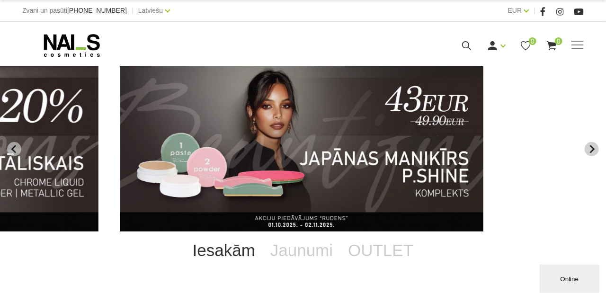
click at [596, 147] on button "Next slide" at bounding box center [592, 149] width 14 height 14
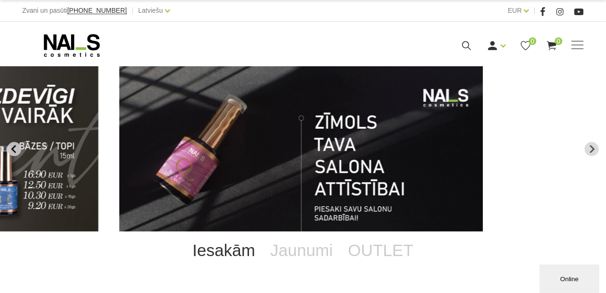
click at [15, 148] on icon "Previous slide" at bounding box center [14, 149] width 9 height 9
click at [17, 147] on icon "Previous slide" at bounding box center [14, 149] width 9 height 9
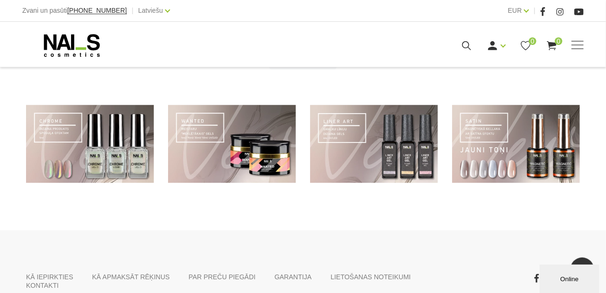
scroll to position [663, 0]
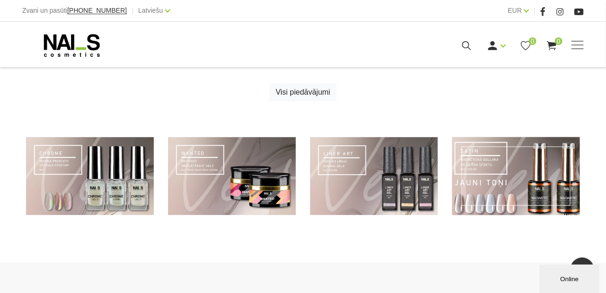
click at [569, 178] on link at bounding box center [516, 176] width 128 height 78
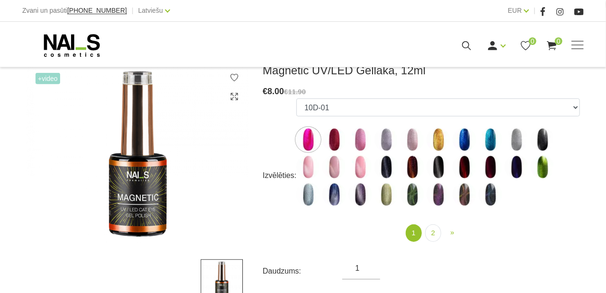
scroll to position [142, 0]
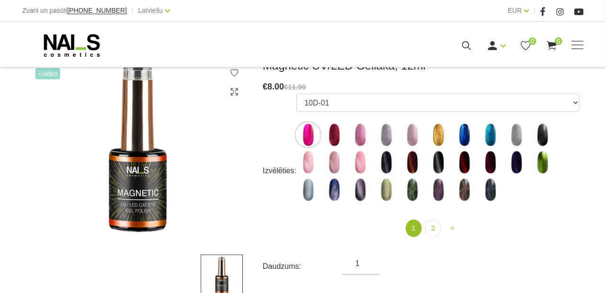
click at [494, 112] on ul "10D-01 10D-04 10D-07 10D-08 10D-09 10D-13 10D-14 10D-15 10D-19 10D-20 607 614 6…" at bounding box center [439, 150] width 284 height 112
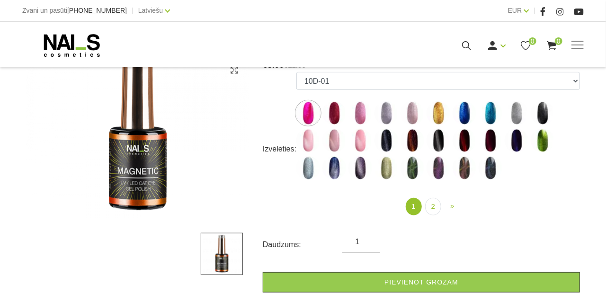
scroll to position [189, 0]
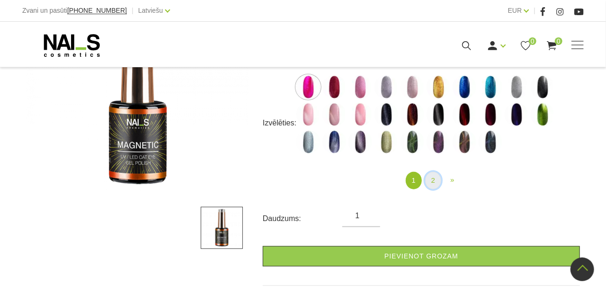
click at [429, 181] on link "2" at bounding box center [433, 181] width 16 height 18
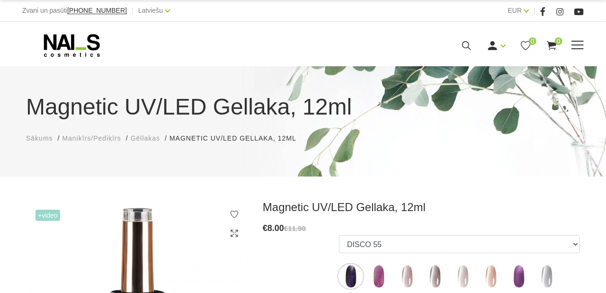
click at [72, 50] on icon at bounding box center [71, 46] width 99 height 24
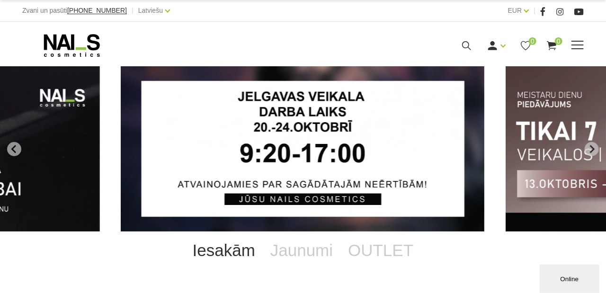
click at [575, 46] on span at bounding box center [578, 45] width 12 height 9
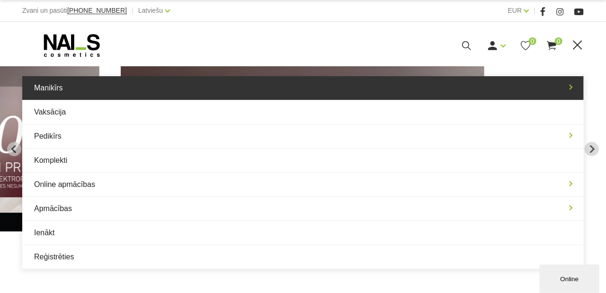
click at [87, 95] on link "Manikīrs" at bounding box center [303, 88] width 562 height 24
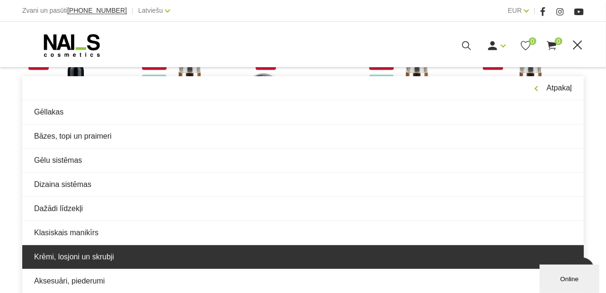
scroll to position [284, 0]
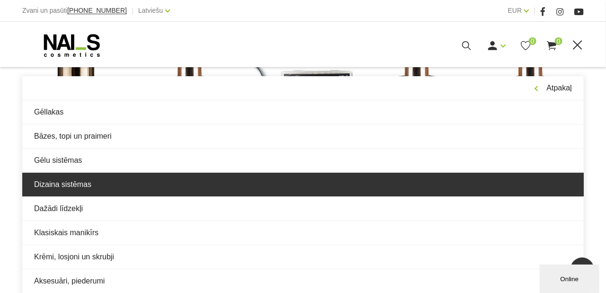
click at [149, 188] on link "Dizaina sistēmas" at bounding box center [303, 185] width 562 height 24
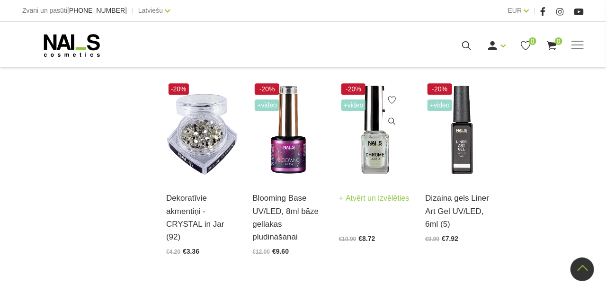
scroll to position [1042, 0]
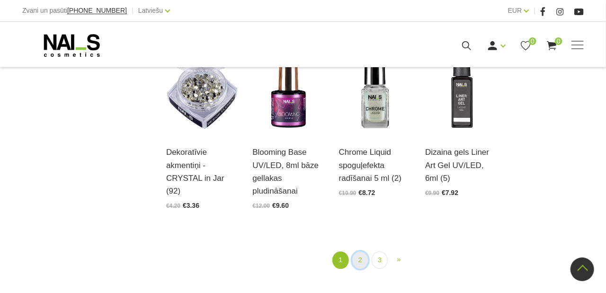
click at [364, 258] on link "2" at bounding box center [360, 261] width 16 height 18
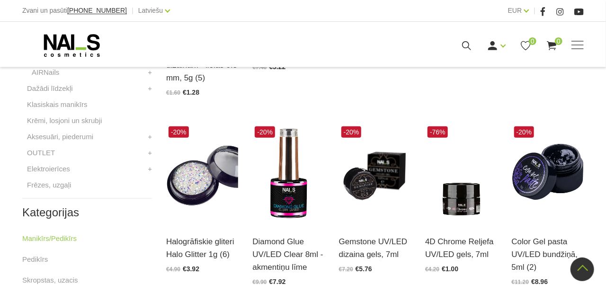
scroll to position [383, 0]
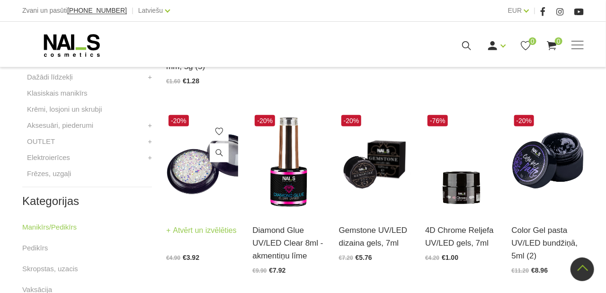
click at [199, 174] on img at bounding box center [202, 162] width 72 height 99
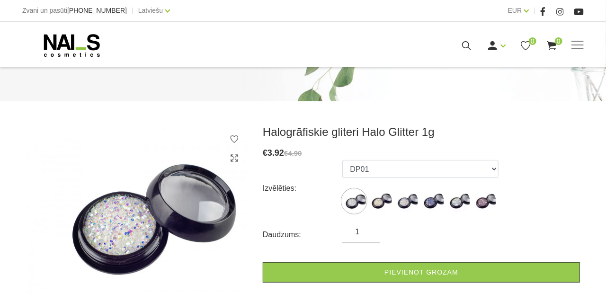
scroll to position [95, 0]
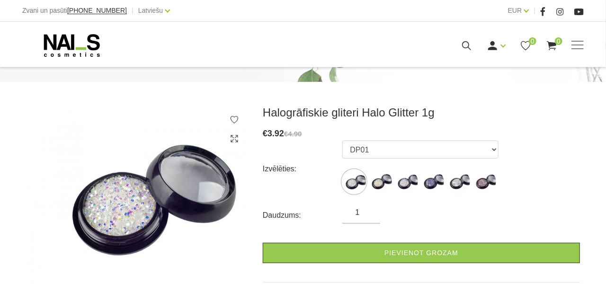
click at [132, 220] on img at bounding box center [137, 197] width 223 height 182
click at [377, 185] on img at bounding box center [381, 182] width 24 height 24
select select "5643"
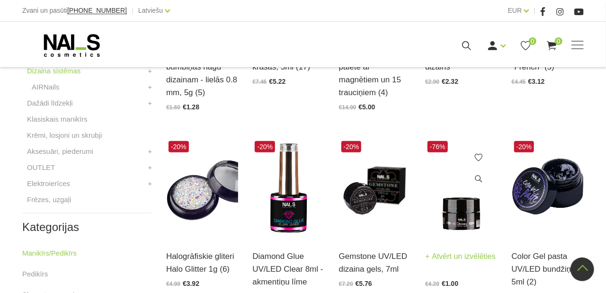
scroll to position [546, 0]
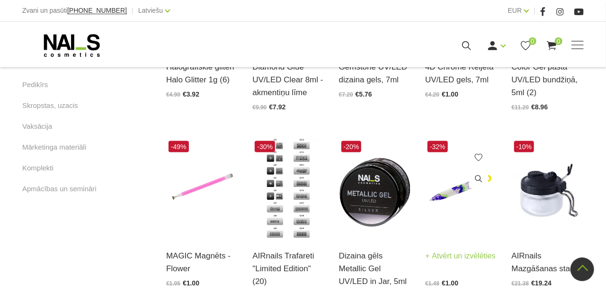
click at [453, 197] on img at bounding box center [461, 188] width 72 height 99
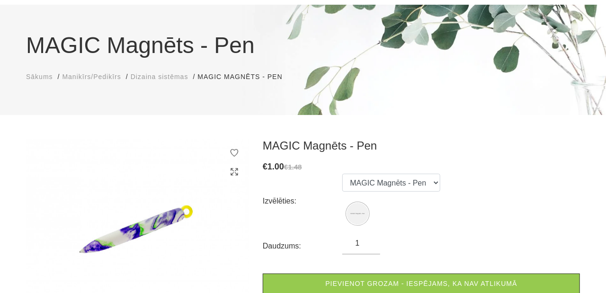
scroll to position [142, 0]
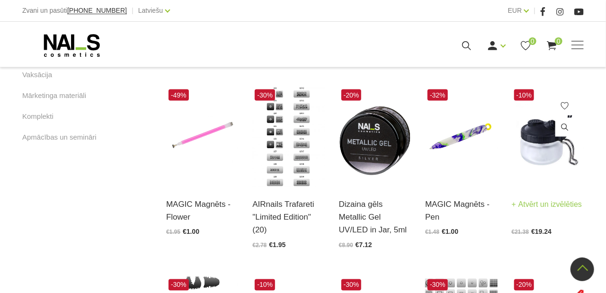
scroll to position [594, 0]
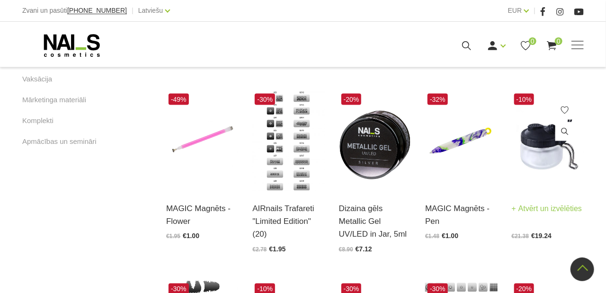
click at [558, 166] on img at bounding box center [548, 140] width 72 height 99
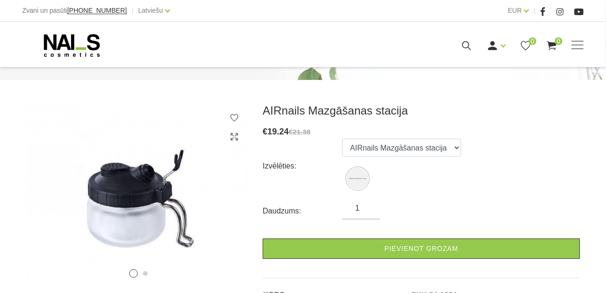
scroll to position [142, 0]
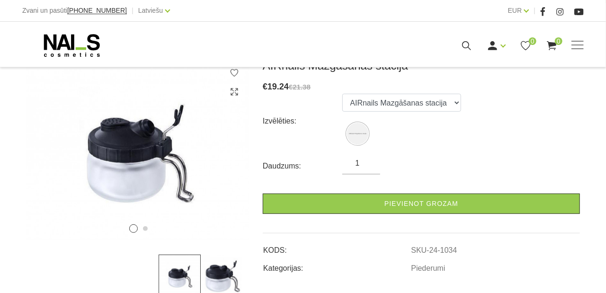
click at [212, 270] on img at bounding box center [222, 276] width 42 height 42
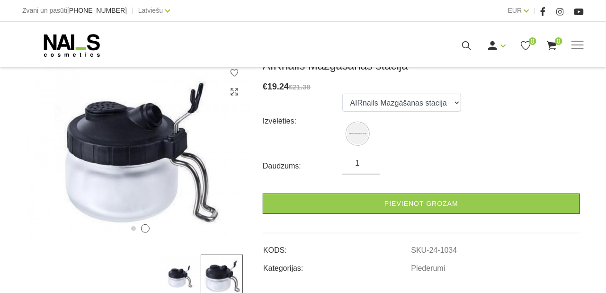
click at [188, 271] on img at bounding box center [180, 276] width 42 height 42
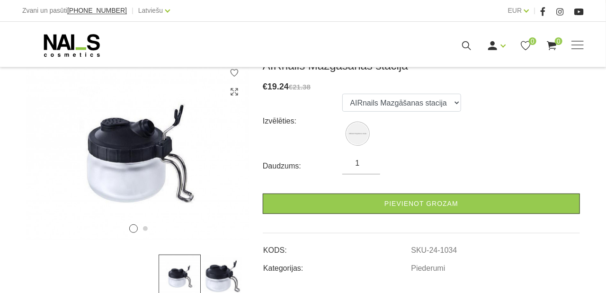
click at [233, 271] on img at bounding box center [222, 276] width 42 height 42
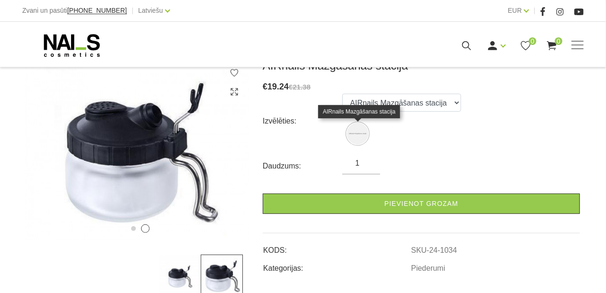
click at [366, 135] on img at bounding box center [357, 133] width 21 height 21
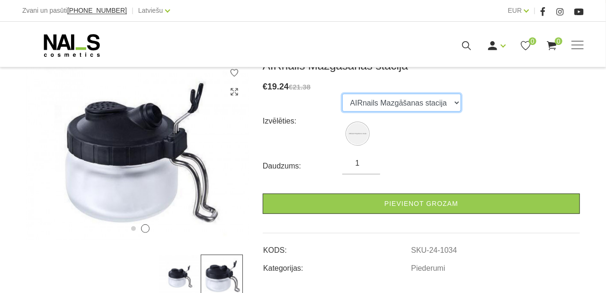
click at [404, 104] on select "AIRnails Mazgāšanas stacija" at bounding box center [402, 103] width 119 height 18
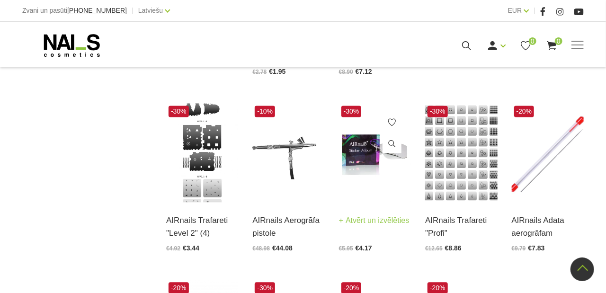
scroll to position [783, 0]
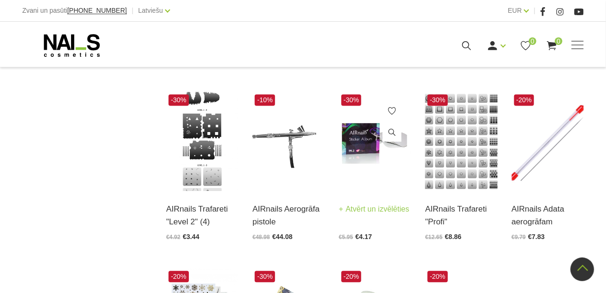
click at [367, 164] on img at bounding box center [375, 141] width 72 height 99
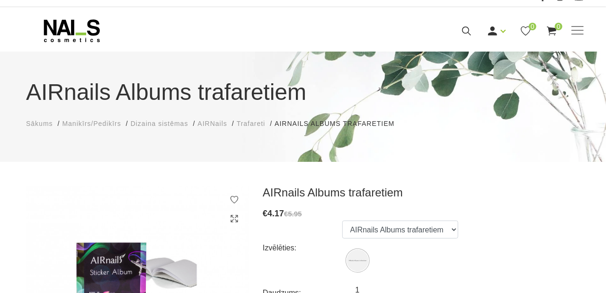
scroll to position [95, 0]
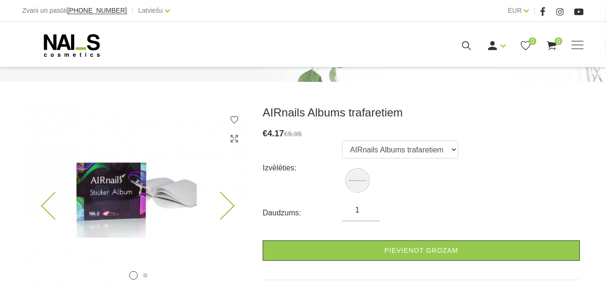
click at [223, 197] on icon at bounding box center [221, 206] width 28 height 28
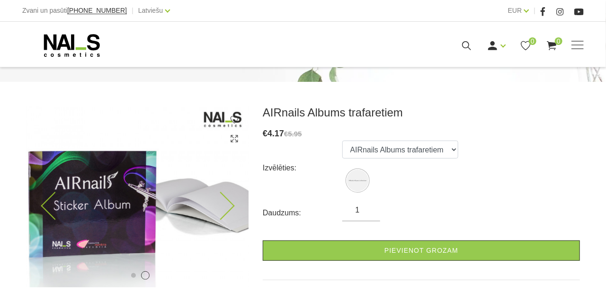
click at [224, 197] on icon at bounding box center [221, 206] width 28 height 28
click at [227, 201] on icon at bounding box center [221, 206] width 28 height 28
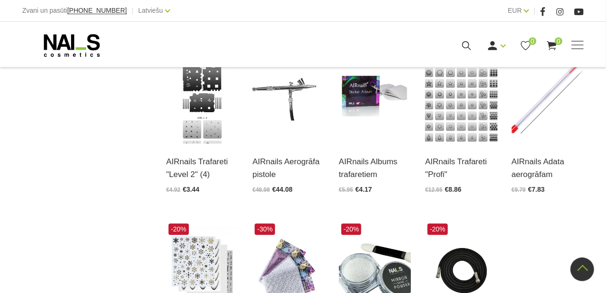
scroll to position [1020, 0]
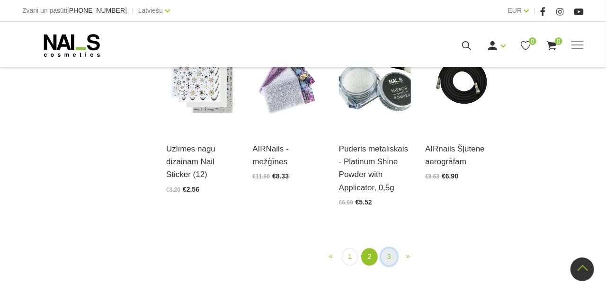
click at [390, 262] on link "3" at bounding box center [389, 257] width 16 height 18
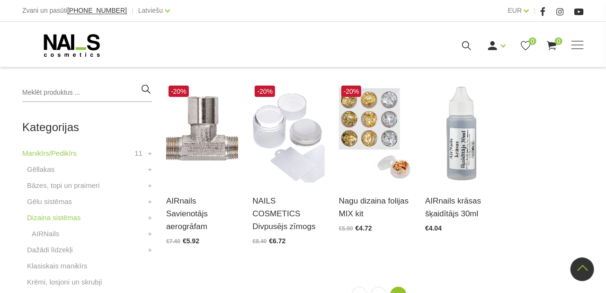
scroll to position [193, 0]
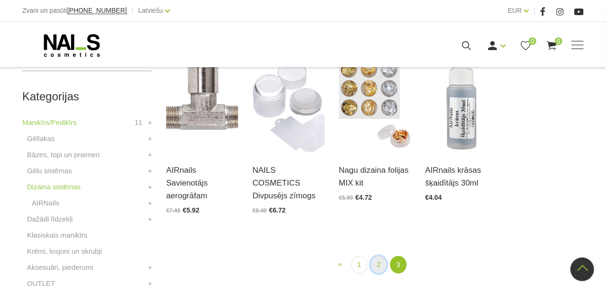
click at [376, 256] on link "2" at bounding box center [379, 265] width 16 height 18
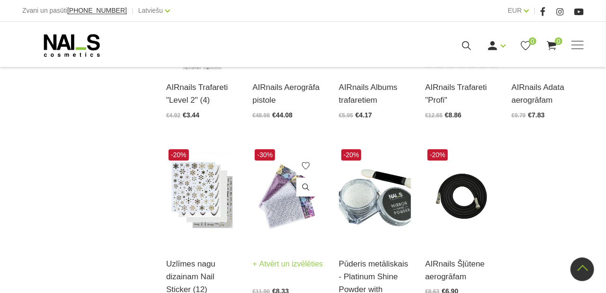
scroll to position [904, 0]
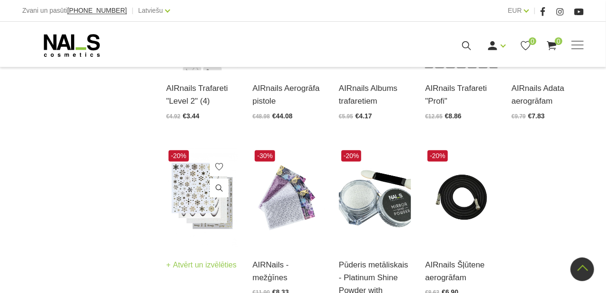
click at [221, 210] on img at bounding box center [202, 197] width 72 height 99
click at [222, 217] on img at bounding box center [202, 197] width 72 height 99
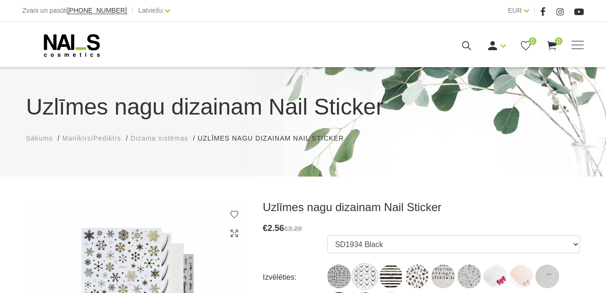
scroll to position [95, 0]
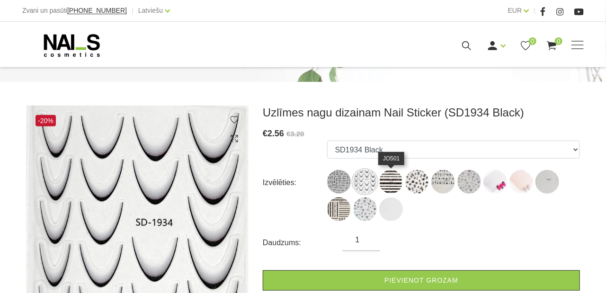
click at [397, 185] on img at bounding box center [391, 182] width 24 height 24
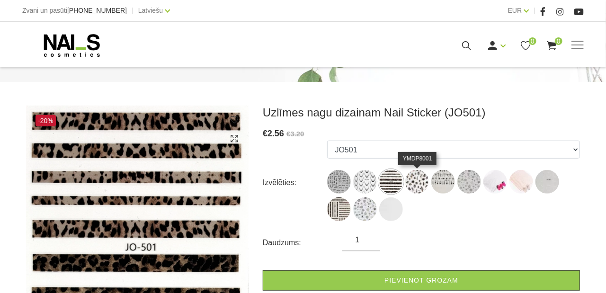
click at [414, 187] on img at bounding box center [418, 182] width 24 height 24
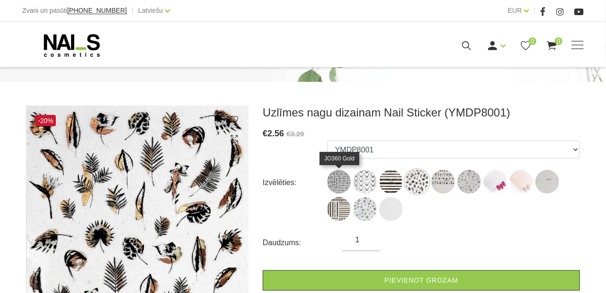
click at [334, 183] on img at bounding box center [339, 182] width 24 height 24
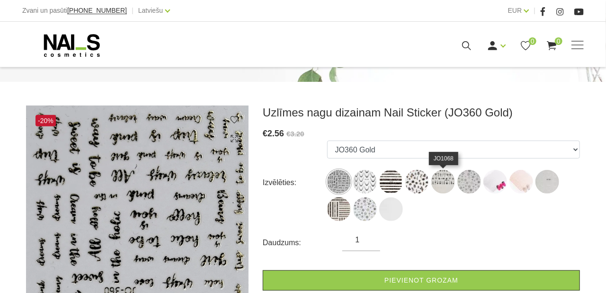
click at [442, 183] on img at bounding box center [444, 182] width 24 height 24
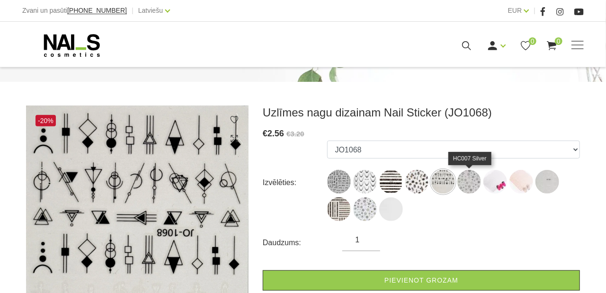
click at [466, 185] on img at bounding box center [470, 182] width 24 height 24
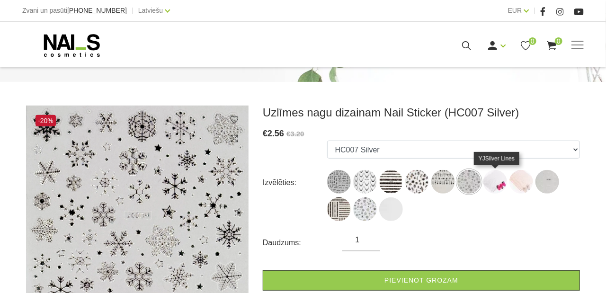
click at [505, 185] on img at bounding box center [496, 182] width 24 height 24
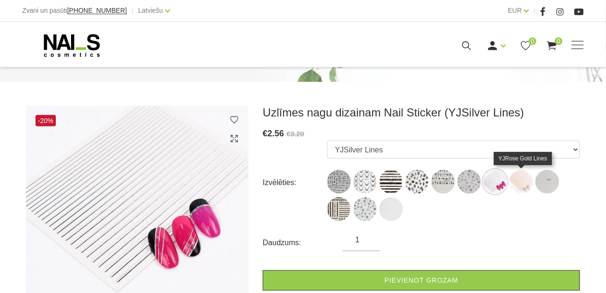
click at [523, 185] on img at bounding box center [522, 182] width 24 height 24
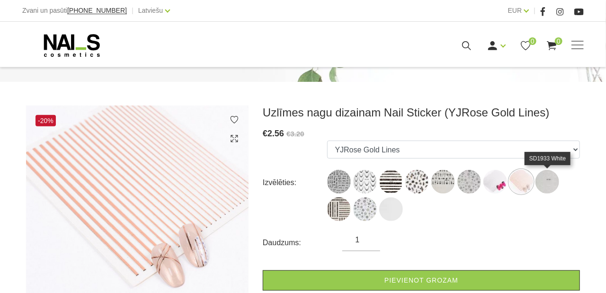
click at [548, 188] on img at bounding box center [548, 182] width 24 height 24
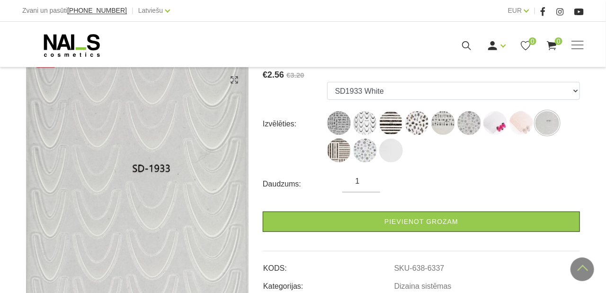
scroll to position [142, 0]
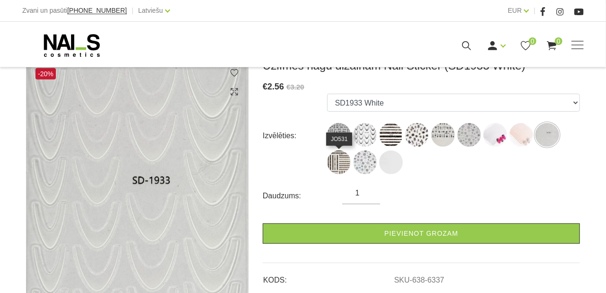
click at [341, 168] on img at bounding box center [339, 163] width 24 height 24
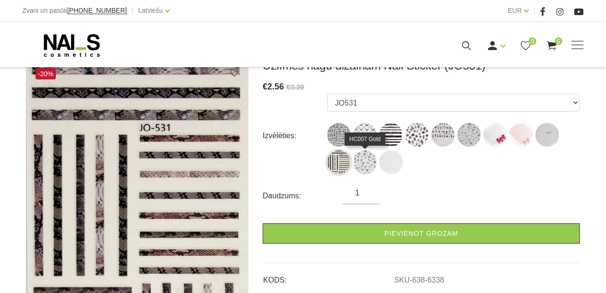
click at [374, 161] on img at bounding box center [365, 163] width 24 height 24
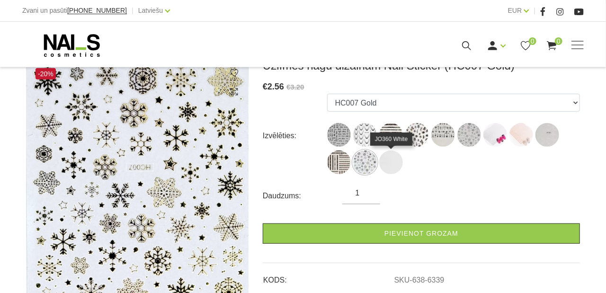
click at [396, 163] on img at bounding box center [391, 163] width 24 height 24
select select "6340"
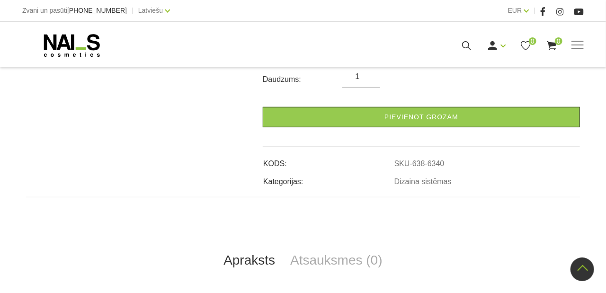
scroll to position [200, 0]
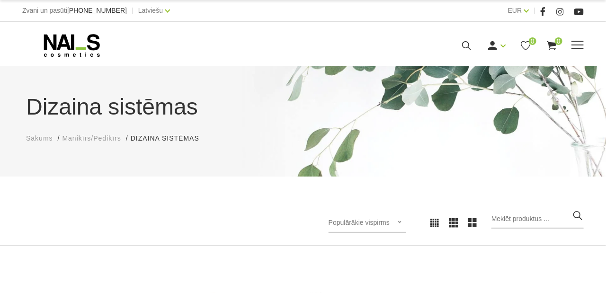
click at [580, 46] on span at bounding box center [578, 45] width 12 height 9
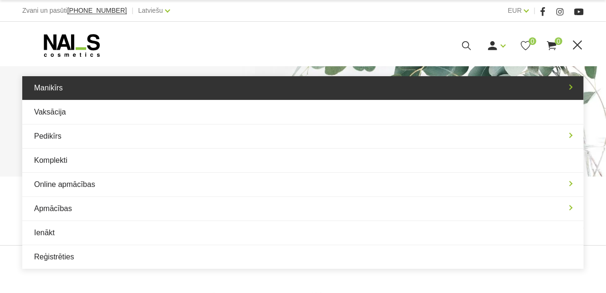
click at [101, 92] on link "Manikīrs" at bounding box center [303, 88] width 562 height 24
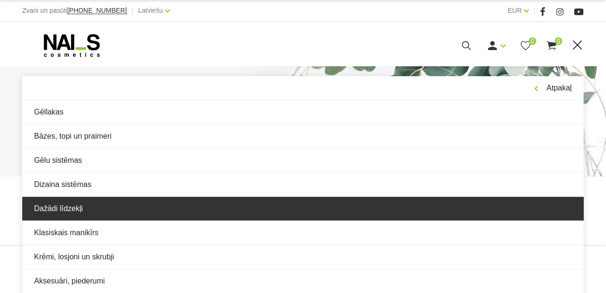
click at [89, 211] on link "Dažādi līdzekļi" at bounding box center [303, 209] width 562 height 24
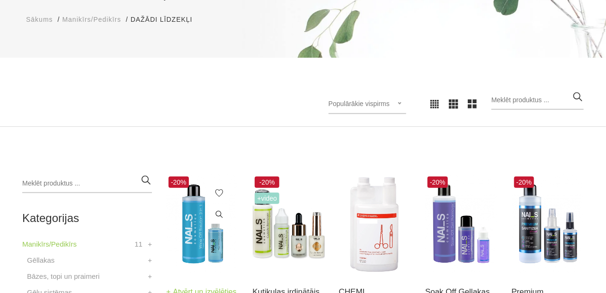
scroll to position [236, 0]
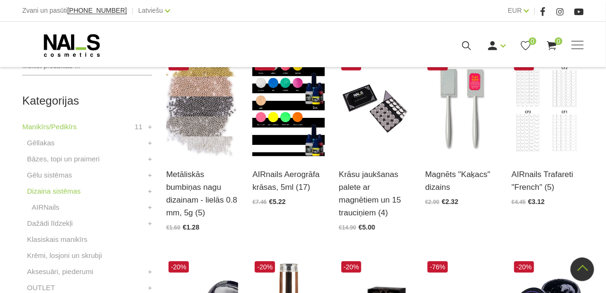
scroll to position [284, 0]
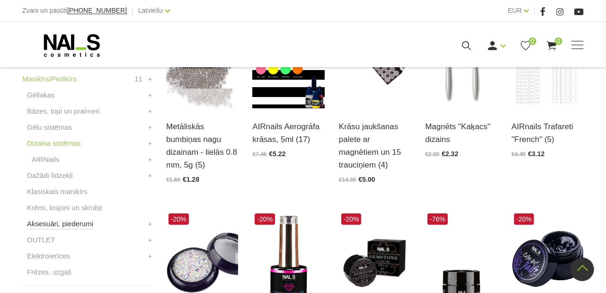
click at [67, 223] on link "Aksesuāri, piederumi" at bounding box center [60, 223] width 66 height 11
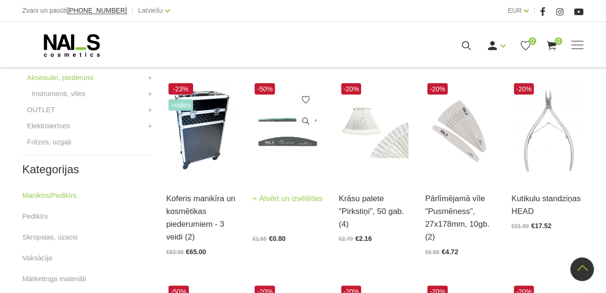
scroll to position [426, 0]
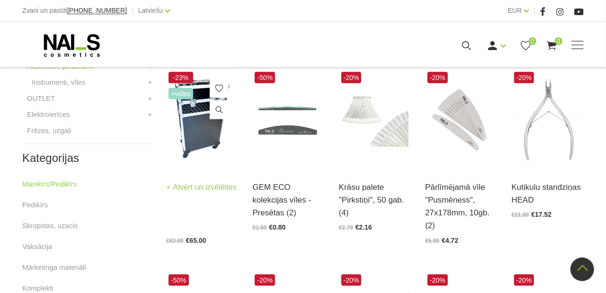
click at [205, 136] on img at bounding box center [202, 119] width 72 height 99
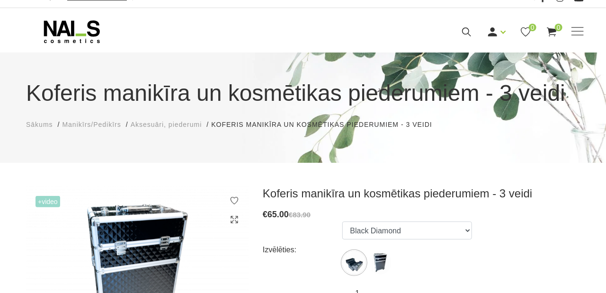
scroll to position [95, 0]
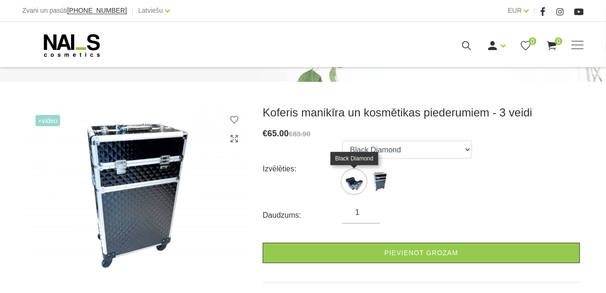
click at [356, 183] on img at bounding box center [355, 182] width 24 height 24
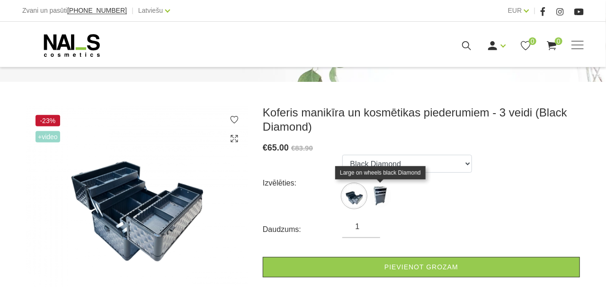
click at [386, 193] on img at bounding box center [381, 196] width 24 height 24
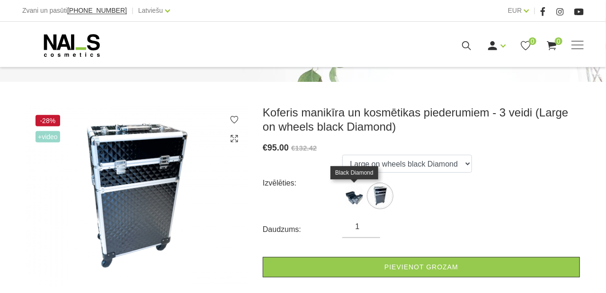
click at [358, 198] on img at bounding box center [355, 196] width 24 height 24
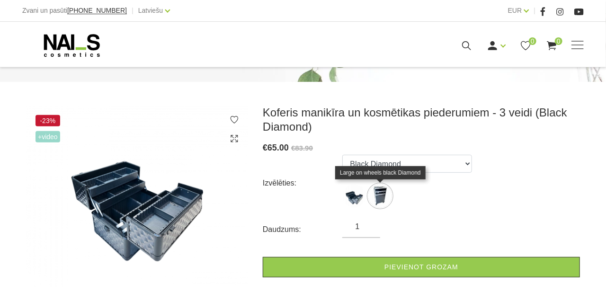
click at [389, 198] on img at bounding box center [381, 196] width 24 height 24
select select "5253"
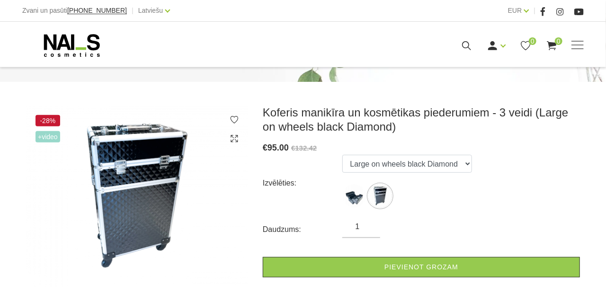
click at [145, 199] on img at bounding box center [137, 197] width 223 height 182
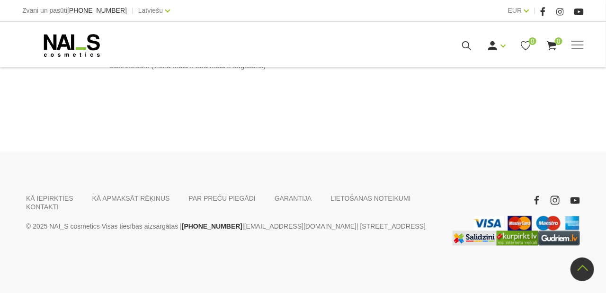
scroll to position [379, 0]
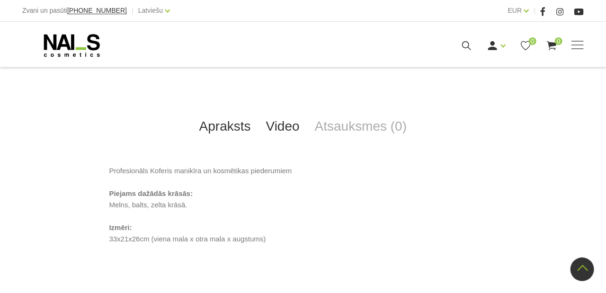
click at [272, 122] on link "Video" at bounding box center [283, 126] width 49 height 31
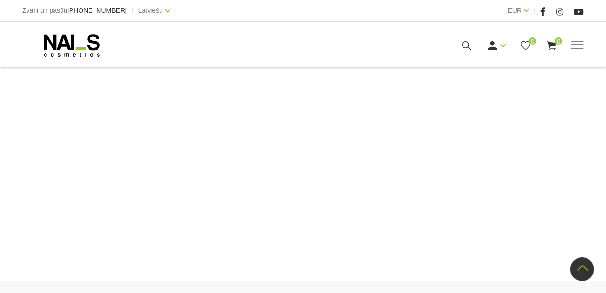
scroll to position [284, 0]
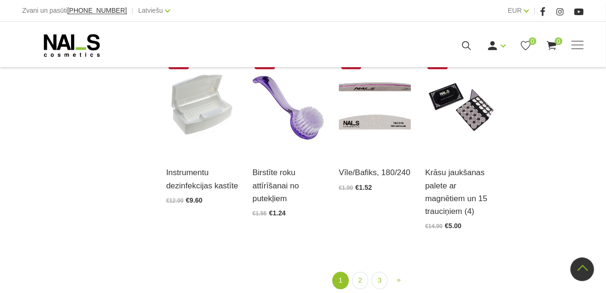
scroll to position [1067, 0]
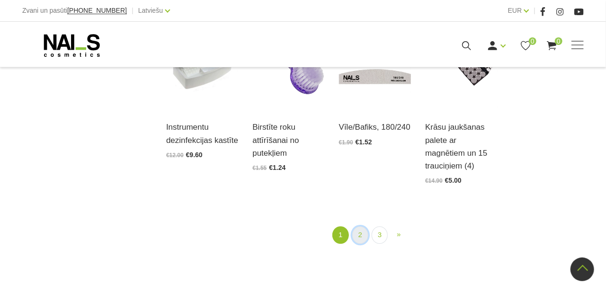
click at [361, 226] on link "2" at bounding box center [360, 235] width 16 height 18
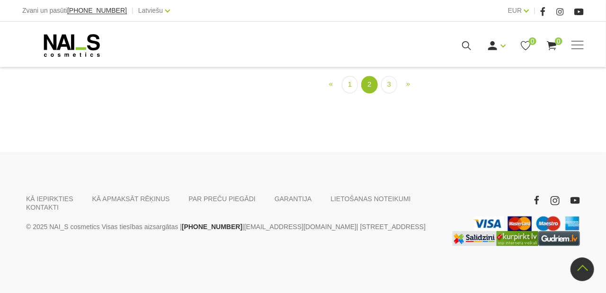
scroll to position [951, 0]
click at [386, 93] on link "3" at bounding box center [389, 85] width 16 height 18
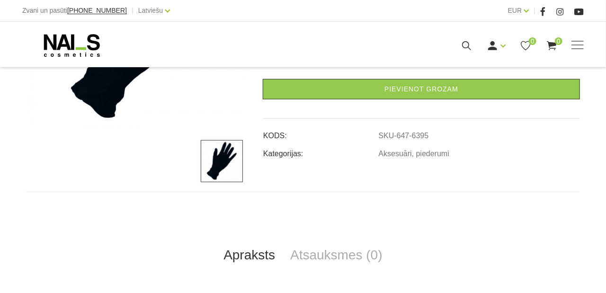
scroll to position [331, 0]
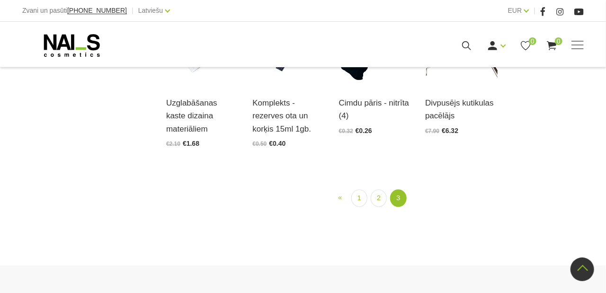
scroll to position [994, 0]
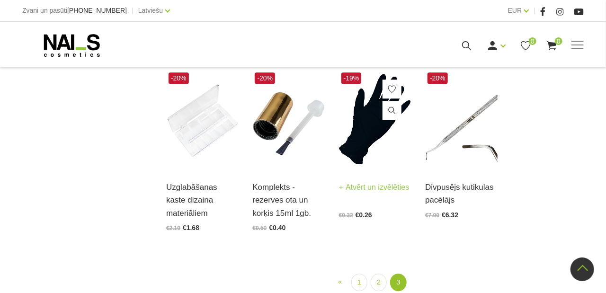
click at [378, 150] on img at bounding box center [375, 119] width 72 height 99
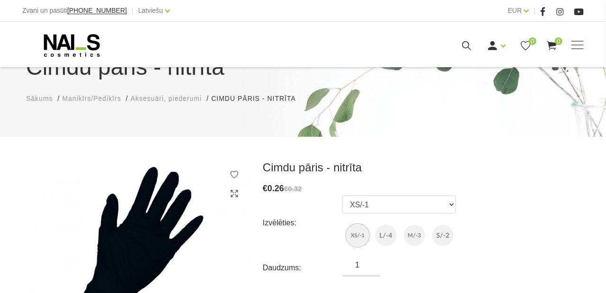
scroll to position [95, 0]
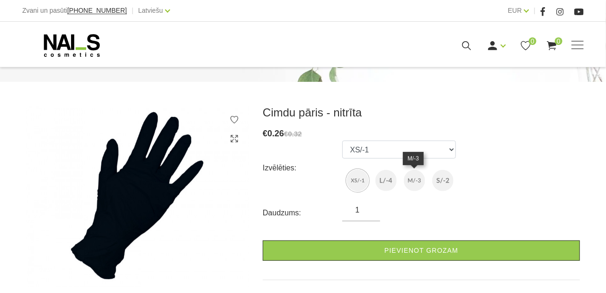
click at [415, 182] on img at bounding box center [414, 180] width 21 height 21
select select "6397"
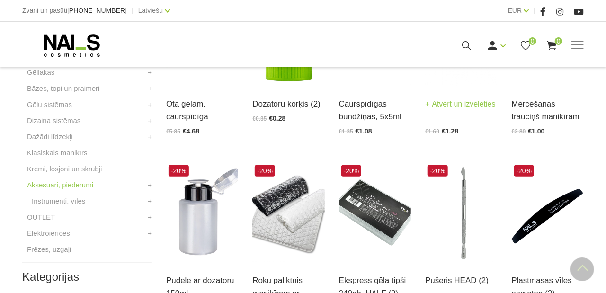
scroll to position [309, 0]
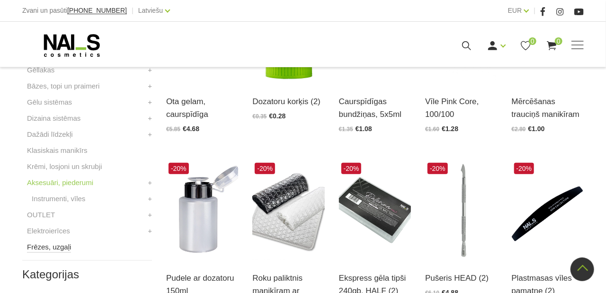
click at [50, 245] on link "Frēzes, uzgaļi" at bounding box center [49, 247] width 44 height 11
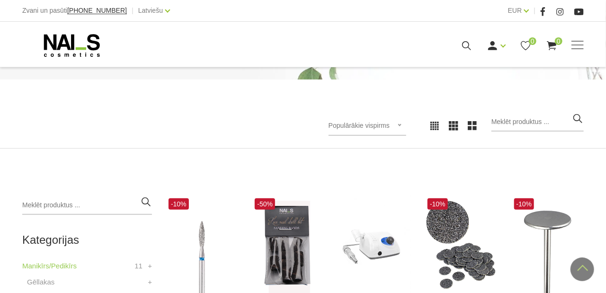
scroll to position [95, 0]
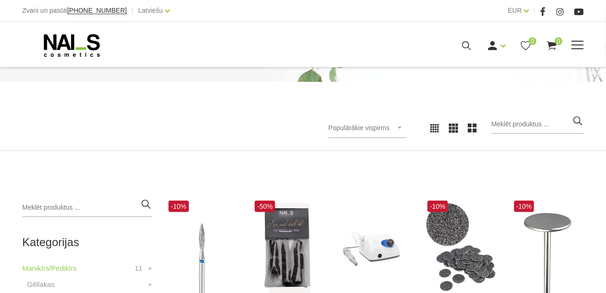
click at [78, 54] on icon at bounding box center [71, 46] width 99 height 24
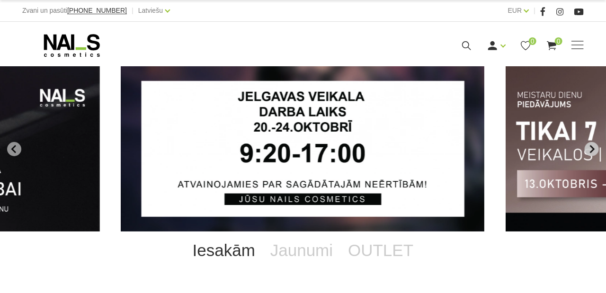
click at [592, 149] on icon "Next slide" at bounding box center [592, 149] width 9 height 9
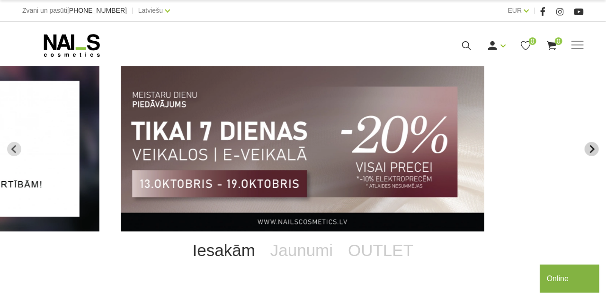
click at [592, 149] on icon "Next slide" at bounding box center [592, 149] width 9 height 9
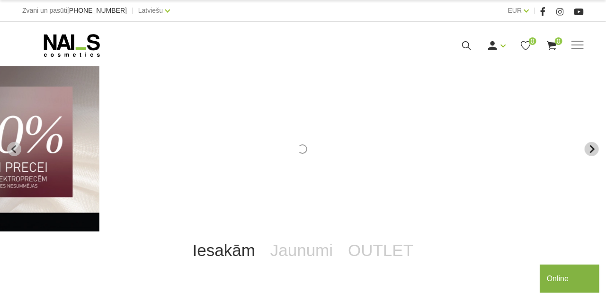
click at [592, 149] on icon "Next slide" at bounding box center [592, 149] width 9 height 9
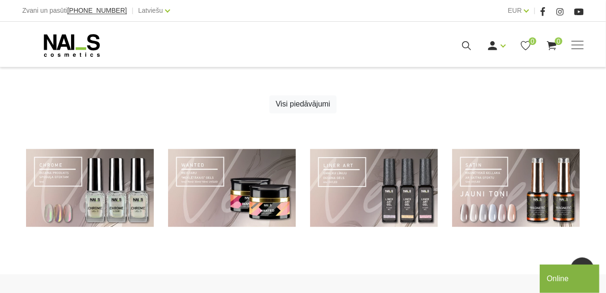
scroll to position [663, 0]
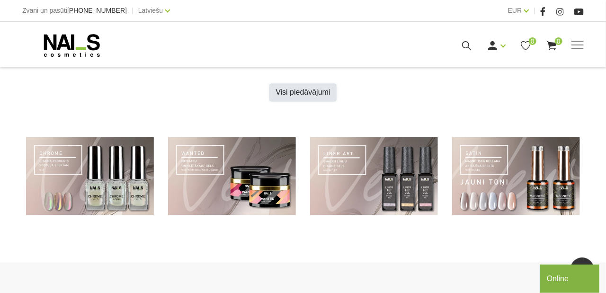
click at [317, 92] on link "Visi piedāvājumi" at bounding box center [303, 93] width 67 height 18
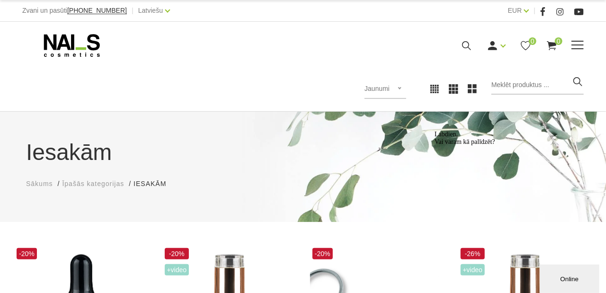
click at [86, 54] on use at bounding box center [72, 45] width 56 height 23
